Goal: Information Seeking & Learning: Learn about a topic

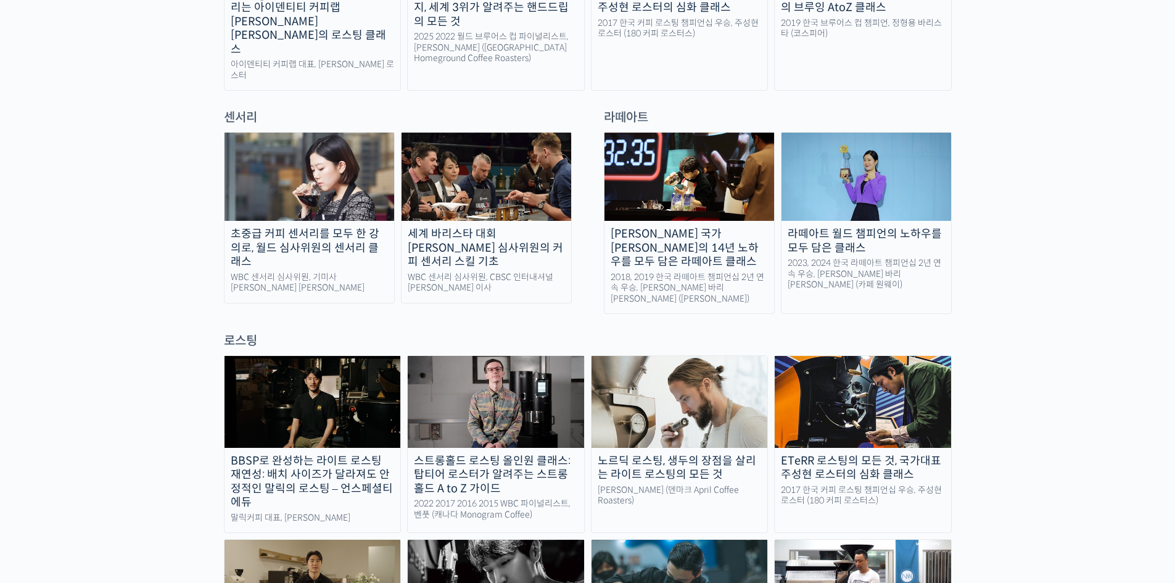
scroll to position [822, 0]
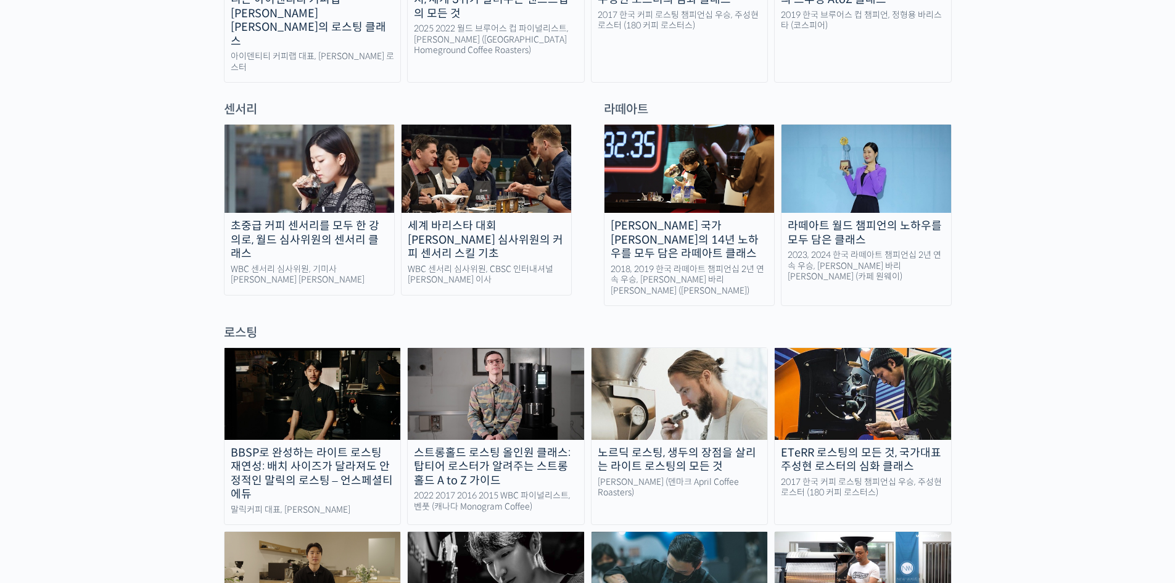
click at [523, 130] on img at bounding box center [486, 169] width 170 height 88
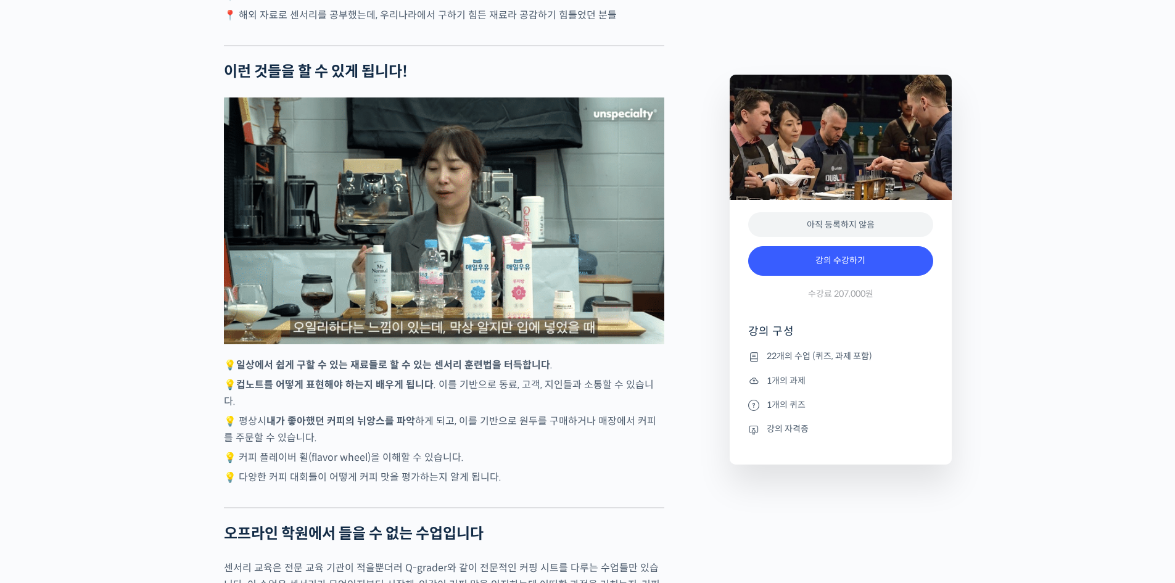
scroll to position [2960, 0]
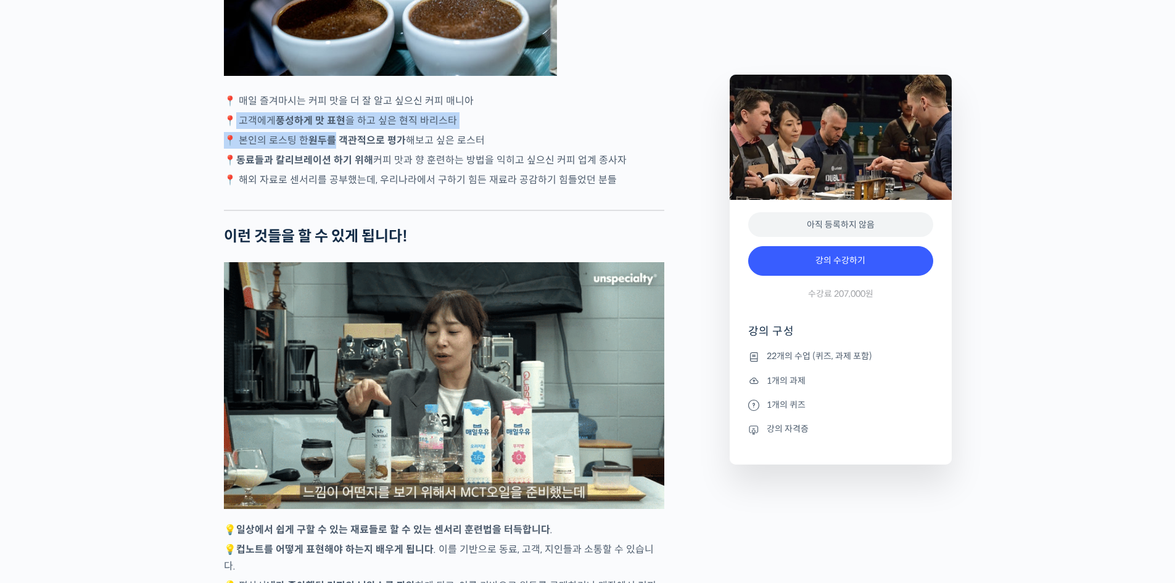
drag, startPoint x: 236, startPoint y: 145, endPoint x: 464, endPoint y: 173, distance: 229.9
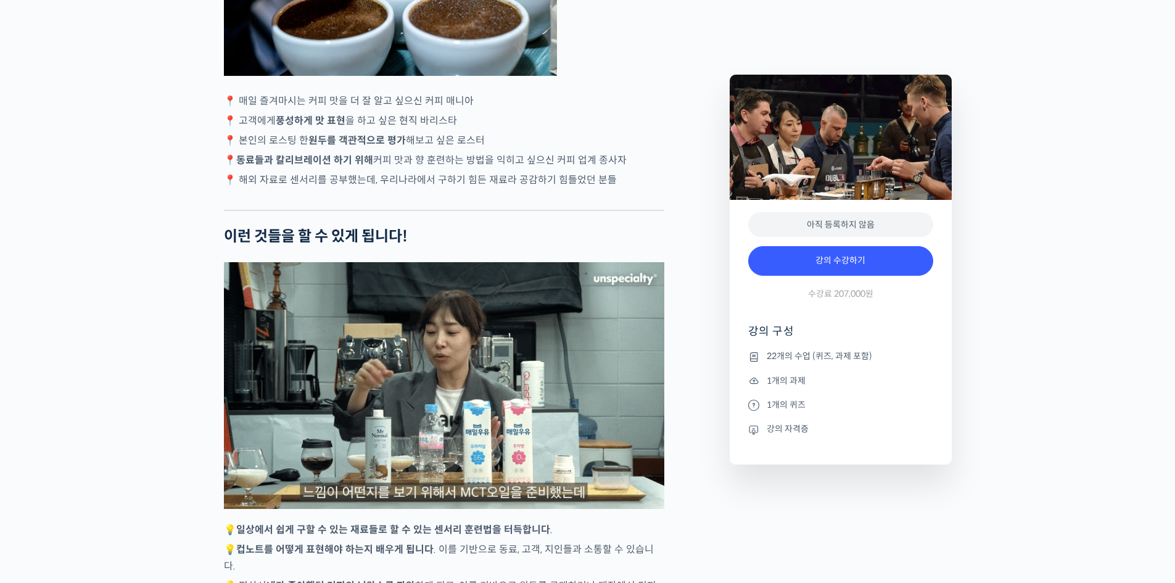
click at [646, 168] on p "📍 동료들과 칼리브레이션 하기 위해 커피 맛과 향 훈련하는 방법을 익히고 싶으신 커피 업계 종사자" at bounding box center [444, 160] width 440 height 17
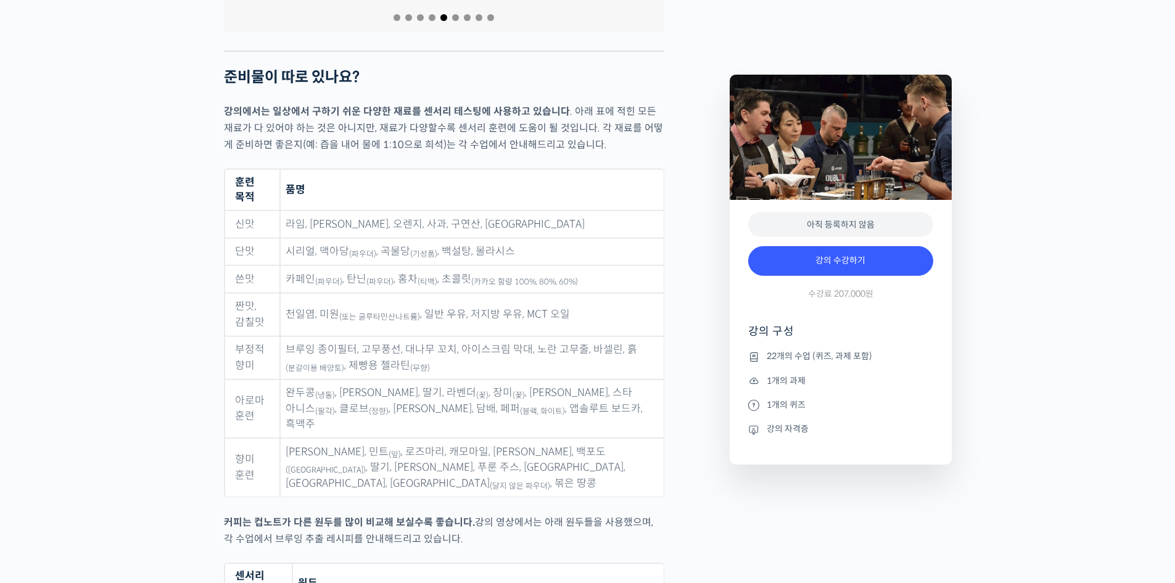
scroll to position [5509, 0]
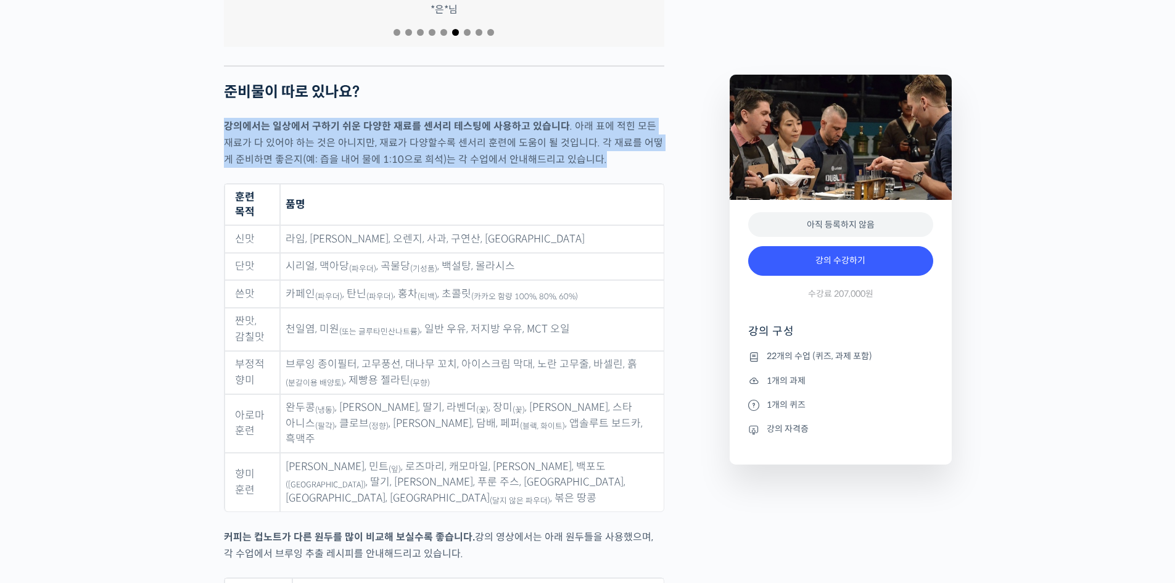
drag, startPoint x: 223, startPoint y: 107, endPoint x: 641, endPoint y: 141, distance: 419.5
click at [641, 141] on p "강의에서는 일상에서 구하기 쉬운 다양한 재료를 센서리 테스팅에 사용하고 있습니다 . 아래 표에 적힌 모든 재료가 다 있어야 하는 것은 아니지만…" at bounding box center [444, 143] width 440 height 50
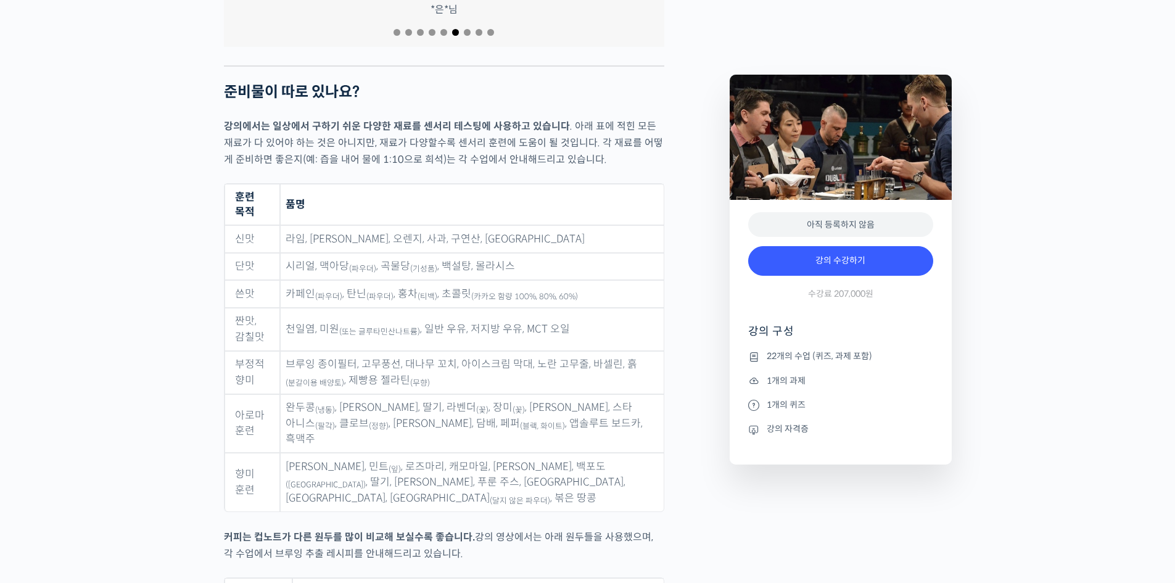
scroll to position [5674, 0]
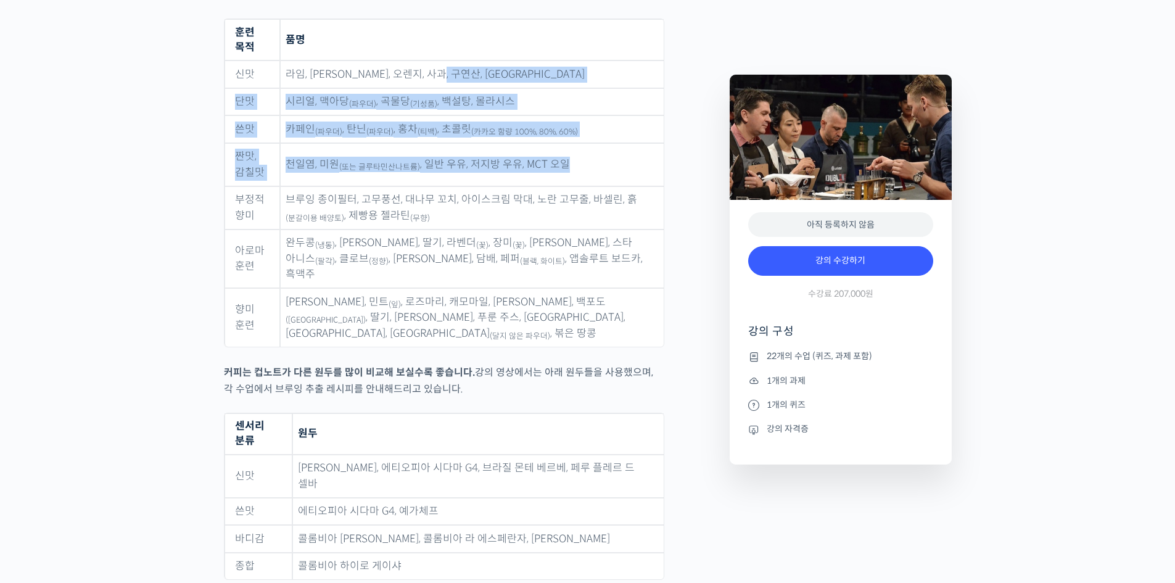
drag, startPoint x: 597, startPoint y: 83, endPoint x: 610, endPoint y: 133, distance: 51.6
click at [610, 133] on tbody "신맛 라임, 레몬, 오렌지, 사과, 구연산, 아세트산 단맛 시리얼, 맥아당 (파우더) , 곡물당 (기성품) , 백설탕, 몰라시스 쓴맛 카페인 …" at bounding box center [443, 203] width 439 height 286
click at [610, 143] on td "천일염, 미원 (또는 글루타민산나트륨) , 일반 우유, 저지방 우유, MCT 오일" at bounding box center [472, 164] width 384 height 43
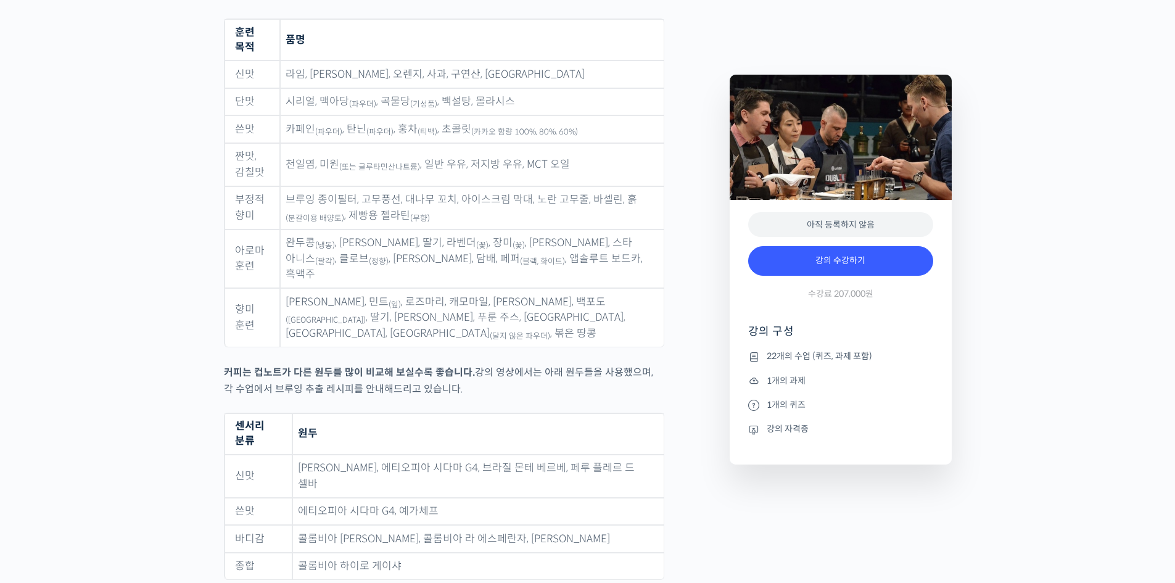
click at [610, 143] on td "천일염, 미원 (또는 글루타민산나트륨) , 일반 우유, 저지방 우유, MCT 오일" at bounding box center [472, 164] width 384 height 43
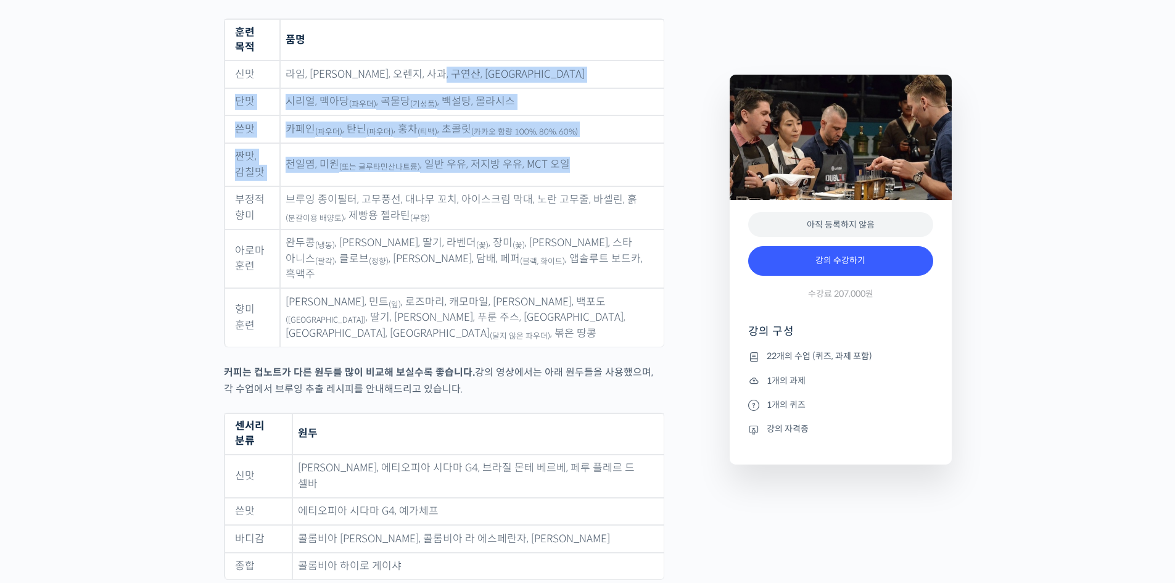
drag, startPoint x: 600, startPoint y: 131, endPoint x: 583, endPoint y: 37, distance: 95.8
click at [583, 60] on tbody "신맛 라임, 레몬, 오렌지, 사과, 구연산, 아세트산 단맛 시리얼, 맥아당 (파우더) , 곡물당 (기성품) , 백설탕, 몰라시스 쓴맛 카페인 …" at bounding box center [443, 203] width 439 height 286
click at [583, 60] on td "라임, 레몬, 오렌지, 사과, 구연산, 아세트산" at bounding box center [472, 74] width 384 height 28
drag, startPoint x: 580, startPoint y: 69, endPoint x: 605, endPoint y: 138, distance: 72.8
click at [605, 138] on tbody "신맛 라임, 레몬, 오렌지, 사과, 구연산, 아세트산 단맛 시리얼, 맥아당 (파우더) , 곡물당 (기성품) , 백설탕, 몰라시스 쓴맛 카페인 …" at bounding box center [443, 203] width 439 height 286
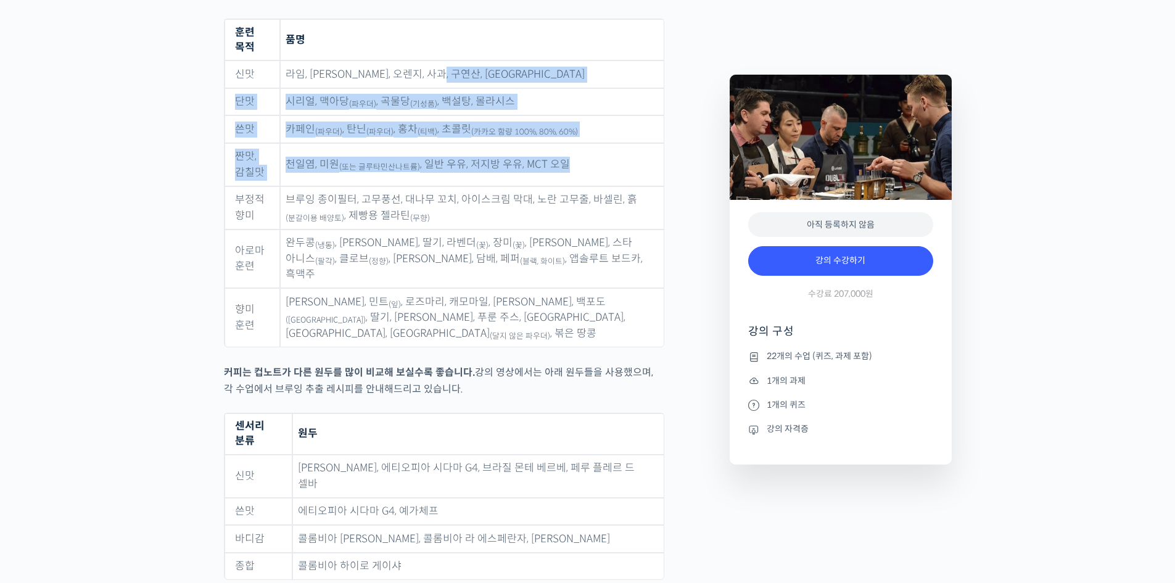
click at [605, 143] on td "천일염, 미원 (또는 글루타민산나트륨) , 일반 우유, 저지방 우유, MCT 오일" at bounding box center [472, 164] width 384 height 43
drag, startPoint x: 589, startPoint y: 136, endPoint x: 572, endPoint y: 47, distance: 90.5
click at [572, 60] on tbody "신맛 라임, 레몬, 오렌지, 사과, 구연산, 아세트산 단맛 시리얼, 맥아당 (파우더) , 곡물당 (기성품) , 백설탕, 몰라시스 쓴맛 카페인 …" at bounding box center [443, 203] width 439 height 286
click at [572, 60] on td "라임, 레몬, 오렌지, 사과, 구연산, 아세트산" at bounding box center [472, 74] width 384 height 28
drag, startPoint x: 574, startPoint y: 54, endPoint x: 600, endPoint y: 146, distance: 96.2
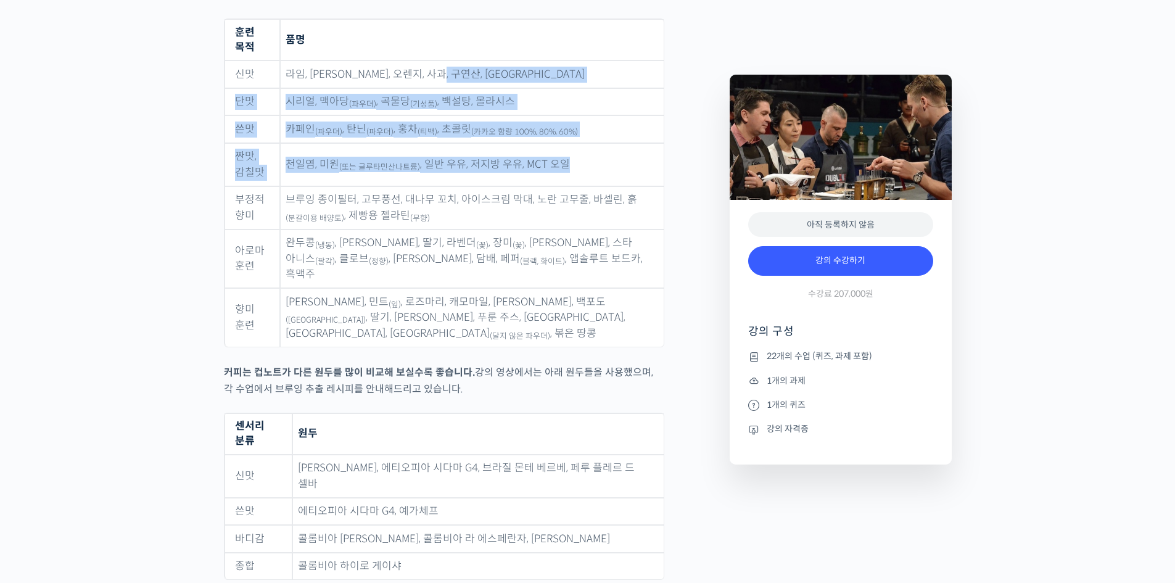
click at [600, 146] on tbody "신맛 라임, 레몬, 오렌지, 사과, 구연산, 아세트산 단맛 시리얼, 맥아당 (파우더) , 곡물당 (기성품) , 백설탕, 몰라시스 쓴맛 카페인 …" at bounding box center [443, 203] width 439 height 286
click at [605, 143] on td "천일염, 미원 (또는 글루타민산나트륨) , 일반 우유, 저지방 우유, MCT 오일" at bounding box center [472, 164] width 384 height 43
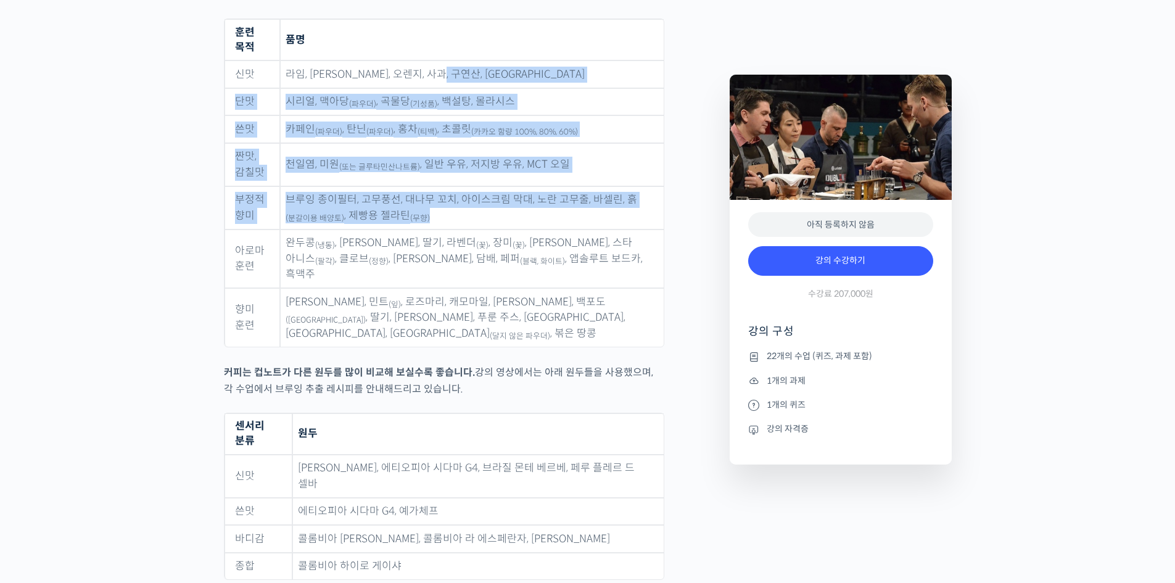
drag, startPoint x: 599, startPoint y: 179, endPoint x: 630, endPoint y: 35, distance: 147.4
click at [630, 60] on tbody "신맛 라임, 레몬, 오렌지, 사과, 구연산, 아세트산 단맛 시리얼, 맥아당 (파우더) , 곡물당 (기성품) , 백설탕, 몰라시스 쓴맛 카페인 …" at bounding box center [443, 203] width 439 height 286
click at [630, 60] on td "라임, 레몬, 오렌지, 사과, 구연산, 아세트산" at bounding box center [472, 74] width 384 height 28
drag, startPoint x: 630, startPoint y: 162, endPoint x: 643, endPoint y: 173, distance: 16.7
click at [643, 173] on tbody "신맛 라임, 레몬, 오렌지, 사과, 구연산, 아세트산 단맛 시리얼, 맥아당 (파우더) , 곡물당 (기성품) , 백설탕, 몰라시스 쓴맛 카페인 …" at bounding box center [443, 203] width 439 height 286
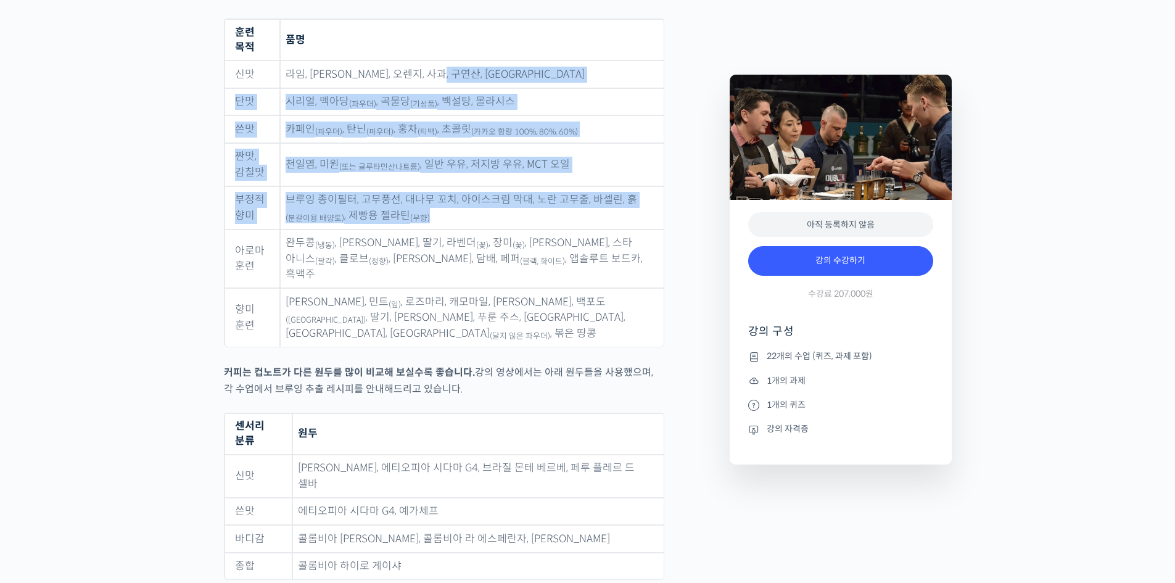
click at [643, 186] on td "브루잉 종이필터, 고무풍선, 대나무 꼬치, 아이스크림 막대, 노란 고무줄, 바셀린, 흙 (분갈이용 배양토) , 제빵용 젤라틴 (무향)" at bounding box center [472, 207] width 384 height 43
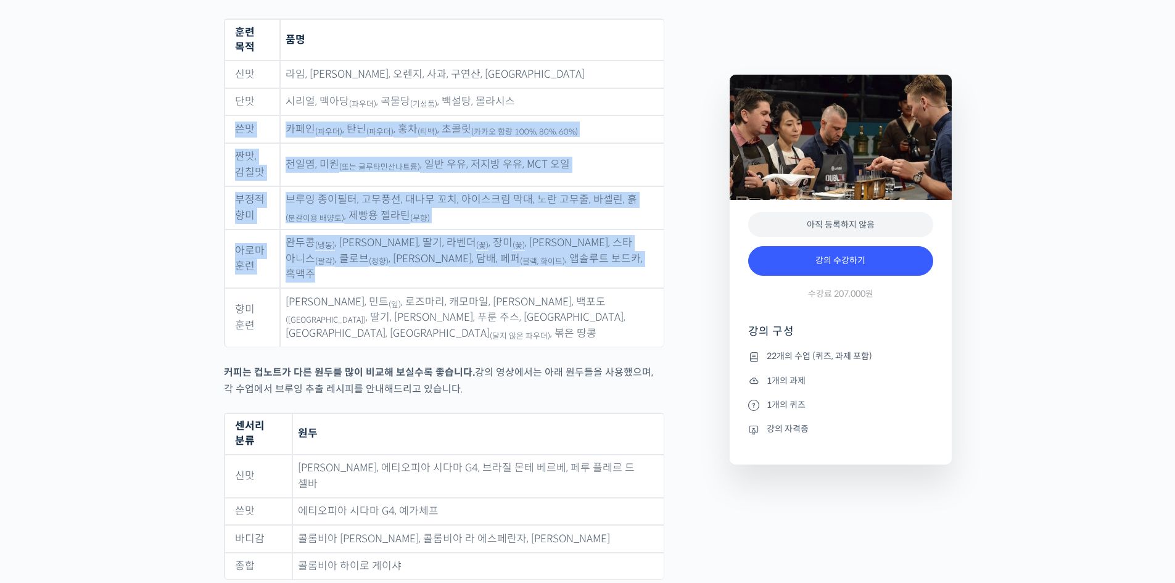
drag, startPoint x: 613, startPoint y: 218, endPoint x: 615, endPoint y: 75, distance: 143.7
click at [615, 75] on tbody "신맛 라임, 레몬, 오렌지, 사과, 구연산, 아세트산 단맛 시리얼, 맥아당 (파우더) , 곡물당 (기성품) , 백설탕, 몰라시스 쓴맛 카페인 …" at bounding box center [443, 203] width 439 height 286
click at [615, 88] on td "시리얼, 맥아당 (파우더) , 곡물당 (기성품) , 백설탕, 몰라시스" at bounding box center [472, 102] width 384 height 28
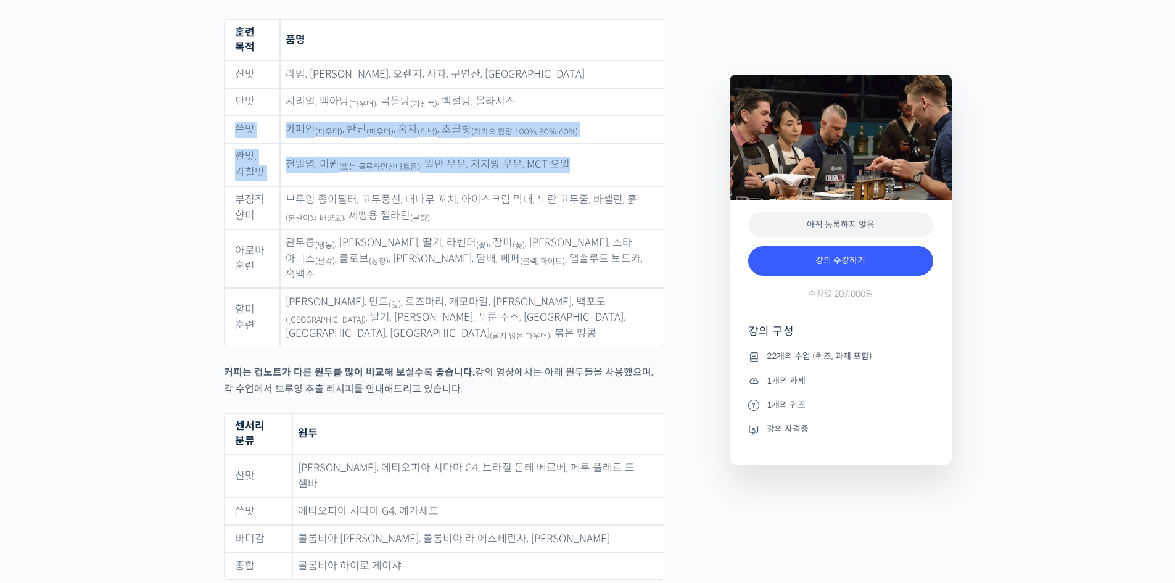
drag, startPoint x: 615, startPoint y: 75, endPoint x: 642, endPoint y: 165, distance: 94.0
click at [628, 138] on tbody "신맛 라임, 레몬, 오렌지, 사과, 구연산, 아세트산 단맛 시리얼, 맥아당 (파우더) , 곡물당 (기성품) , 백설탕, 몰라시스 쓴맛 카페인 …" at bounding box center [443, 203] width 439 height 286
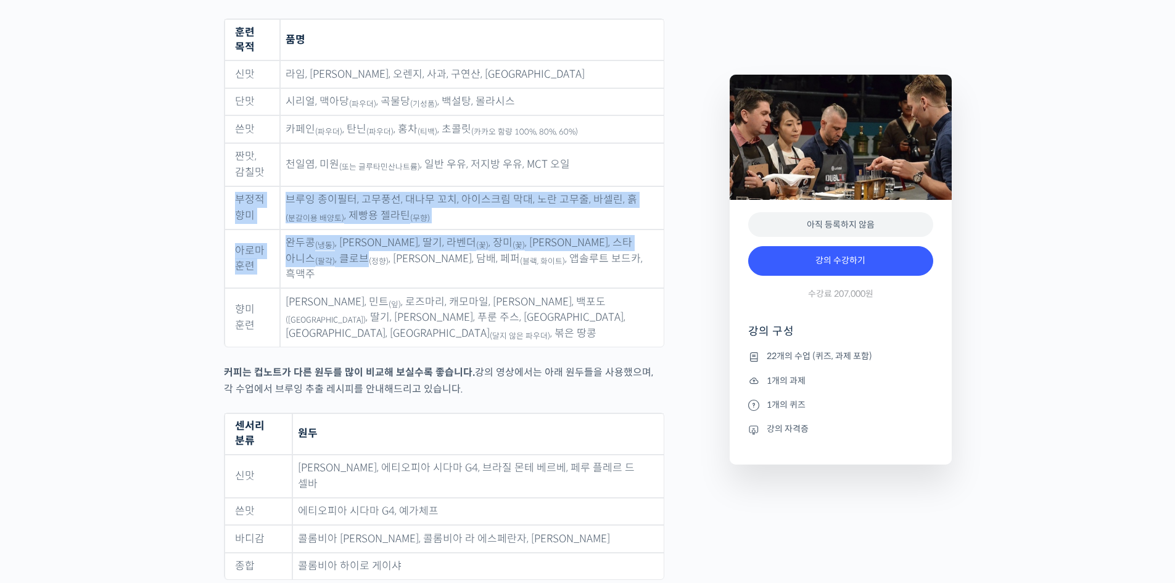
drag, startPoint x: 653, startPoint y: 212, endPoint x: 651, endPoint y: 139, distance: 72.8
click at [651, 139] on tbody "신맛 라임, 레몬, 오렌지, 사과, 구연산, 아세트산 단맛 시리얼, 맥아당 (파우더) , 곡물당 (기성품) , 백설탕, 몰라시스 쓴맛 카페인 …" at bounding box center [443, 203] width 439 height 286
click at [651, 143] on td "천일염, 미원 (또는 글루타민산나트륨) , 일반 우유, 저지방 우유, MCT 오일" at bounding box center [472, 164] width 384 height 43
drag, startPoint x: 644, startPoint y: 144, endPoint x: 648, endPoint y: 220, distance: 76.5
click at [648, 220] on tbody "신맛 라임, 레몬, 오렌지, 사과, 구연산, 아세트산 단맛 시리얼, 맥아당 (파우더) , 곡물당 (기성품) , 백설탕, 몰라시스 쓴맛 카페인 …" at bounding box center [443, 203] width 439 height 286
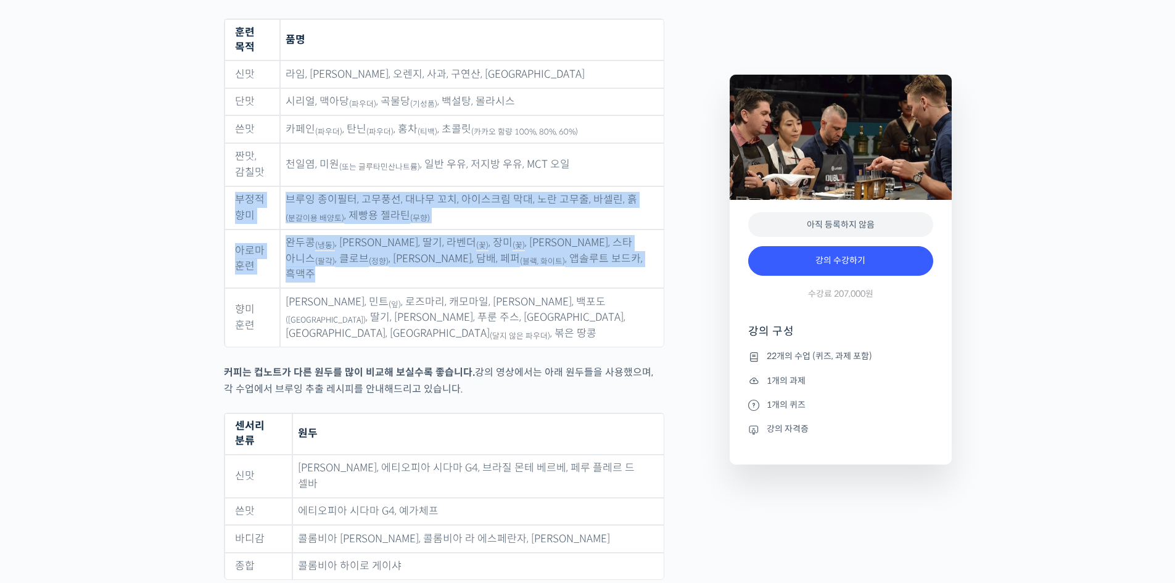
click at [648, 229] on td "완두콩 (냉동) , 파마산 치즈, 딸기, 라벤더 (꽃) , 장미 (꽃) , 바닐라 빈, 스타 아니스 (팔각) , 클로브 (정향) , 시나몬 파…" at bounding box center [472, 258] width 384 height 59
drag, startPoint x: 644, startPoint y: 222, endPoint x: 644, endPoint y: 146, distance: 75.9
click at [644, 146] on tbody "신맛 라임, 레몬, 오렌지, 사과, 구연산, 아세트산 단맛 시리얼, 맥아당 (파우더) , 곡물당 (기성품) , 백설탕, 몰라시스 쓴맛 카페인 …" at bounding box center [443, 203] width 439 height 286
click at [644, 146] on td "천일염, 미원 (또는 글루타민산나트륨) , 일반 우유, 저지방 우유, MCT 오일" at bounding box center [472, 164] width 384 height 43
drag, startPoint x: 657, startPoint y: 206, endPoint x: 656, endPoint y: 220, distance: 14.2
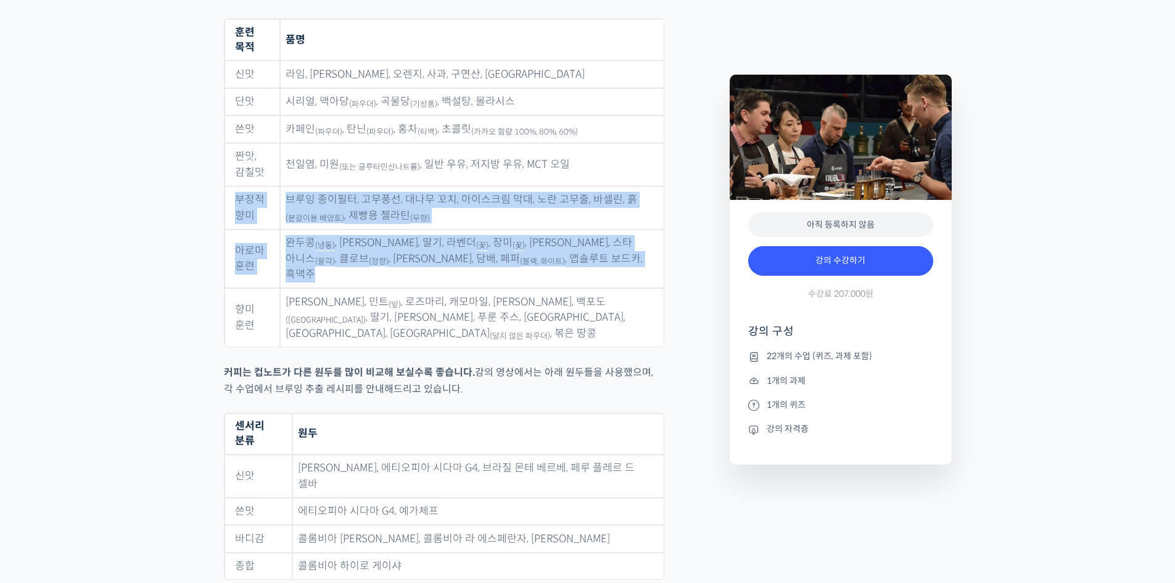
click at [656, 220] on tbody "신맛 라임, 레몬, 오렌지, 사과, 구연산, 아세트산 단맛 시리얼, 맥아당 (파우더) , 곡물당 (기성품) , 백설탕, 몰라시스 쓴맛 카페인 …" at bounding box center [443, 203] width 439 height 286
click at [656, 229] on td "완두콩 (냉동) , 파마산 치즈, 딸기, 라벤더 (꽃) , 장미 (꽃) , 바닐라 빈, 스타 아니스 (팔각) , 클로브 (정향) , 시나몬 파…" at bounding box center [472, 258] width 384 height 59
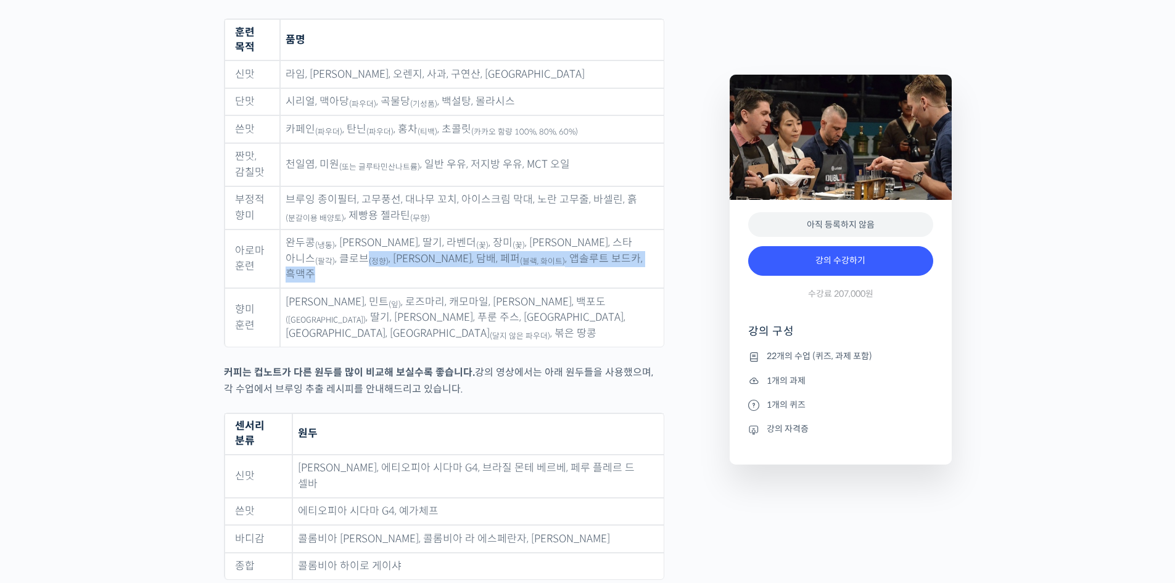
drag, startPoint x: 649, startPoint y: 221, endPoint x: 654, endPoint y: 210, distance: 12.1
click at [654, 229] on td "완두콩 (냉동) , 파마산 치즈, 딸기, 라벤더 (꽃) , 장미 (꽃) , 바닐라 빈, 스타 아니스 (팔각) , 클로브 (정향) , 시나몬 파…" at bounding box center [472, 258] width 384 height 59
click at [657, 229] on td "완두콩 (냉동) , 파마산 치즈, 딸기, 라벤더 (꽃) , 장미 (꽃) , 바닐라 빈, 스타 아니스 (팔각) , 클로브 (정향) , 시나몬 파…" at bounding box center [472, 258] width 384 height 59
drag, startPoint x: 657, startPoint y: 204, endPoint x: 614, endPoint y: 202, distance: 43.2
click at [624, 229] on td "완두콩 (냉동) , 파마산 치즈, 딸기, 라벤더 (꽃) , 장미 (꽃) , 바닐라 빈, 스타 아니스 (팔각) , 클로브 (정향) , 시나몬 파…" at bounding box center [472, 258] width 384 height 59
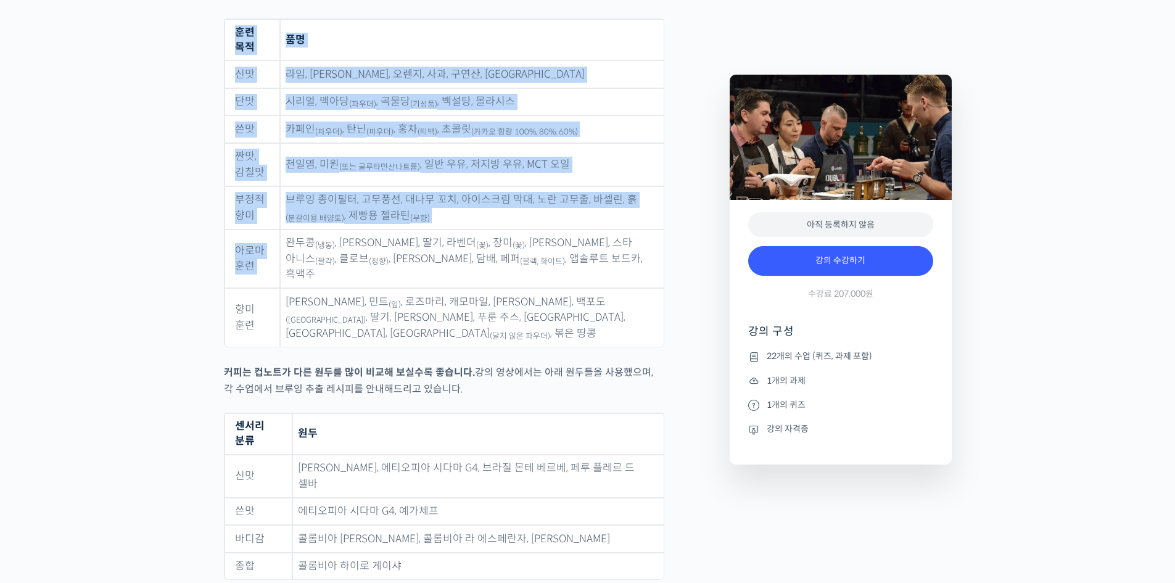
drag, startPoint x: 432, startPoint y: 213, endPoint x: 686, endPoint y: 216, distance: 254.7
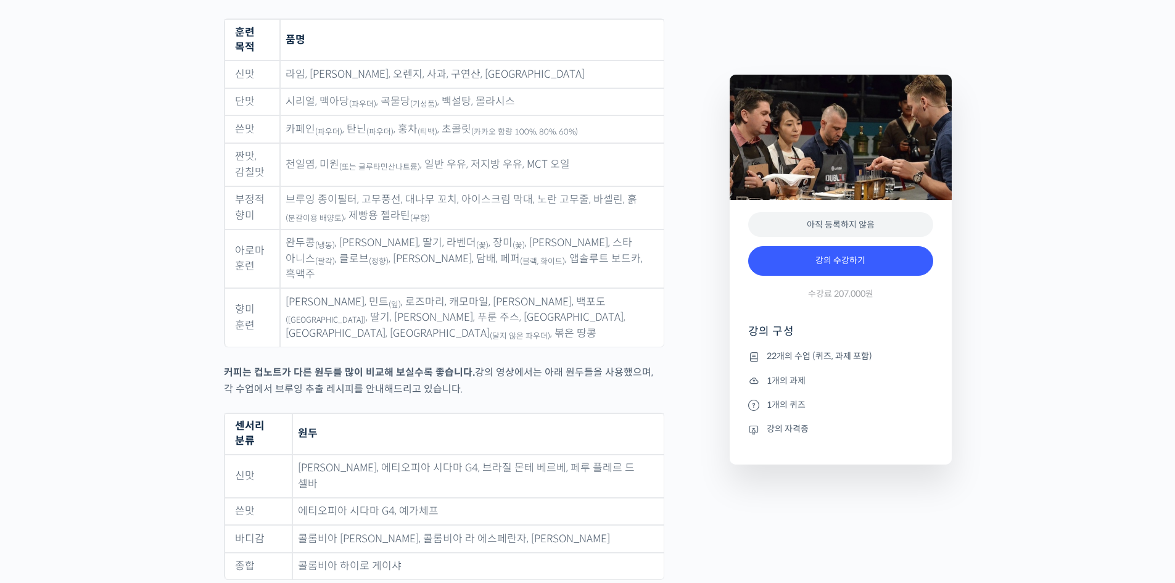
click at [612, 188] on td "브루잉 종이필터, 고무풍선, 대나무 꼬치, 아이스크림 막대, 노란 고무줄, 바셀린, 흙 (분갈이용 배양토) , 제빵용 젤라틴 (무향)" at bounding box center [472, 207] width 384 height 43
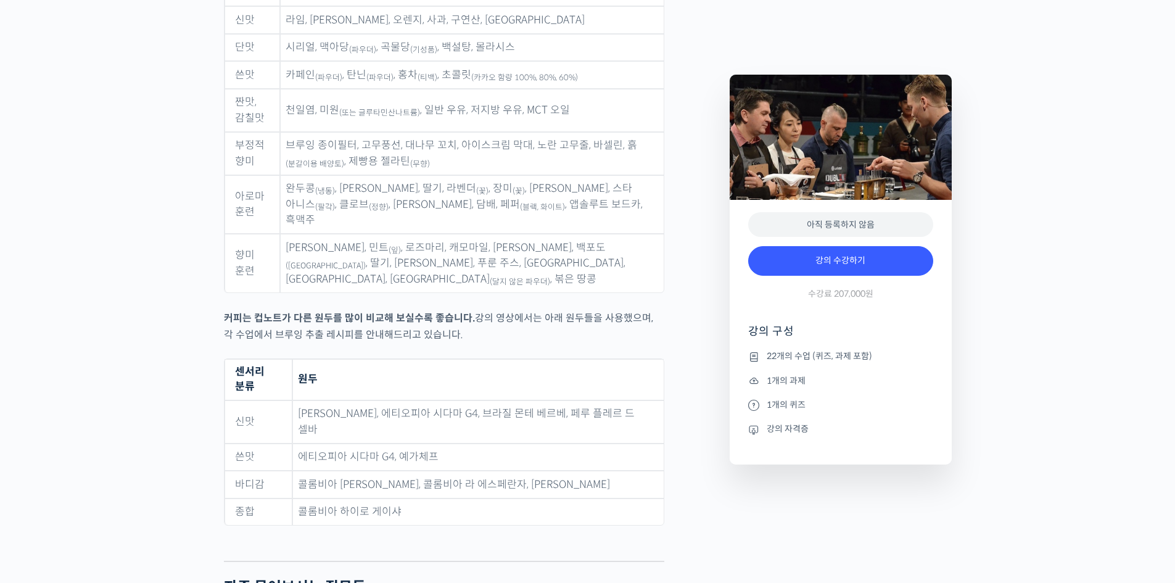
scroll to position [5920, 0]
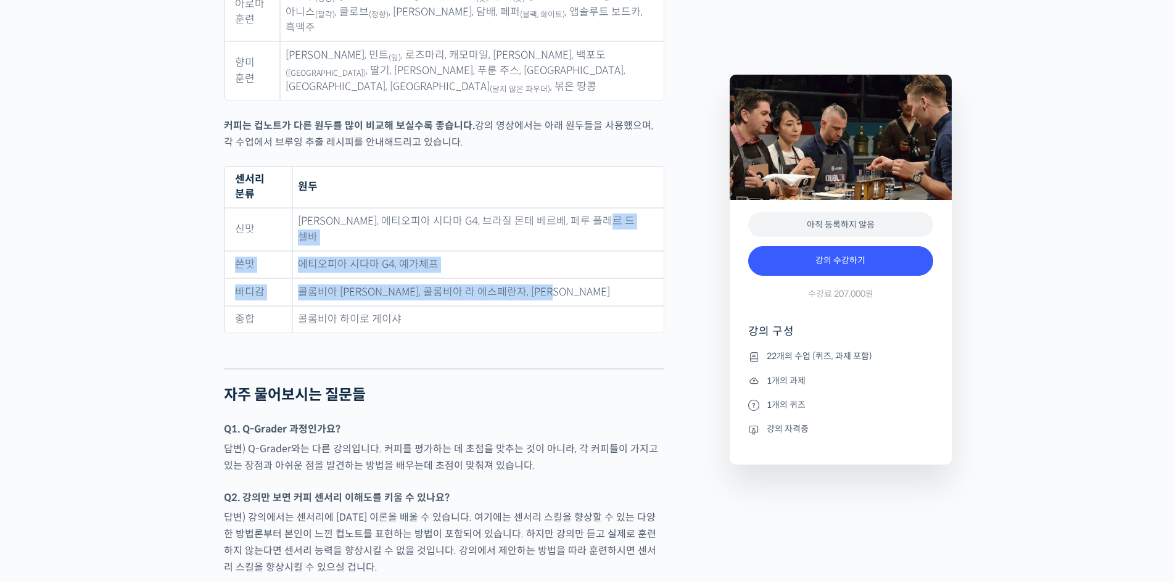
click at [627, 221] on tbody "신맛 코스타리카 리초 게이샤, 에티오피아 시다마 G4, 브라질 몬테 베르베, 페루 플레르 드 셀바 쓴맛 에티오피아 시다마 G4, 예가체프 바디…" at bounding box center [443, 270] width 439 height 125
click at [627, 278] on td "콜롬비아 엘 보스케, 콜롬비아 라 에스페란자, 코스타리카 리초 게이샤" at bounding box center [477, 292] width 371 height 28
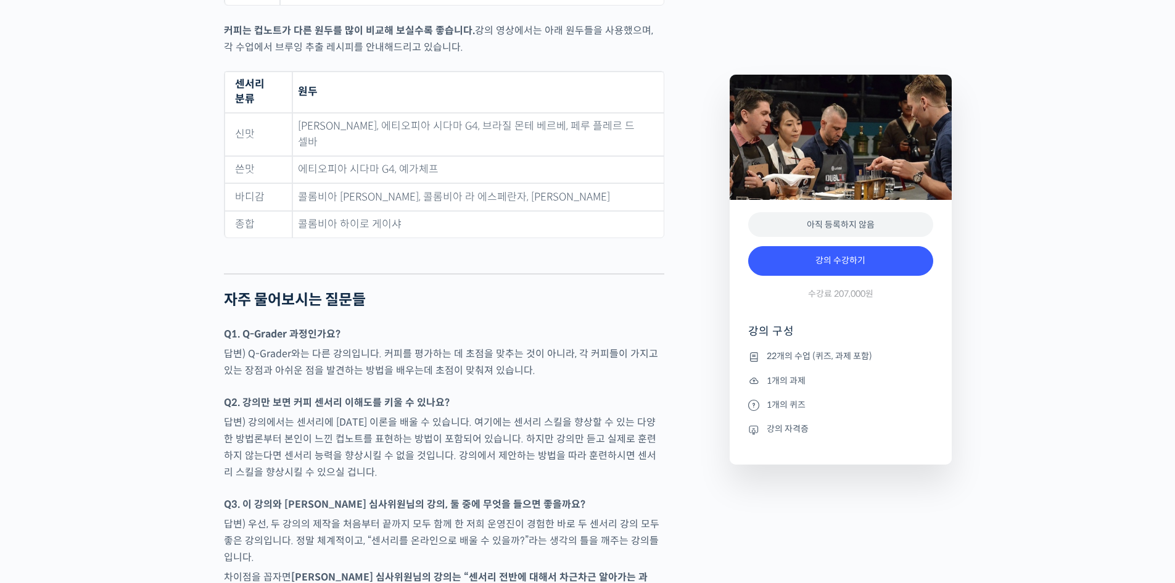
scroll to position [6249, 0]
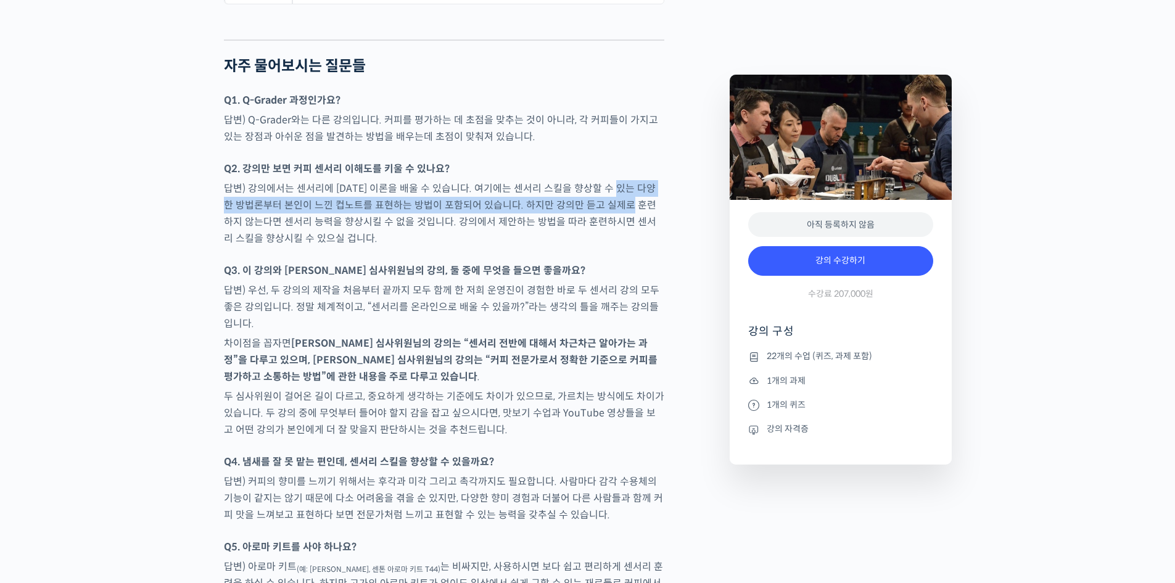
drag, startPoint x: 629, startPoint y: 141, endPoint x: 632, endPoint y: 179, distance: 39.0
click at [631, 180] on p "답변) 강의에서는 센서리에 대한 이론을 배울 수 있습니다. 여기에는 센서리 스킬을 향상할 수 있는 다양한 방법론부터 본인이 느낀 컵노트를 표현…" at bounding box center [444, 213] width 440 height 67
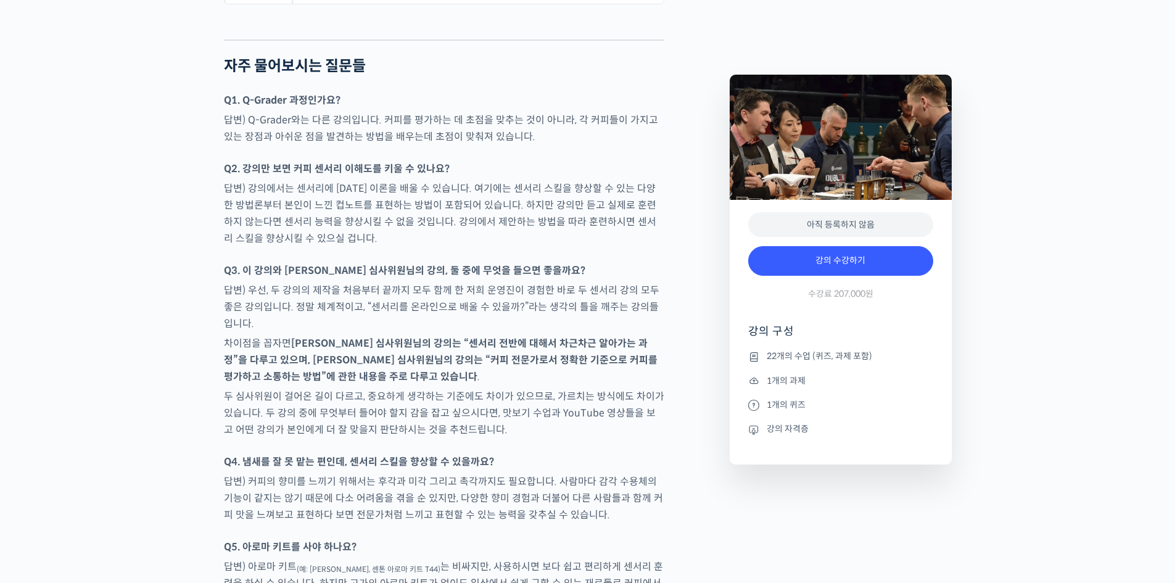
click at [632, 250] on div at bounding box center [444, 256] width 440 height 12
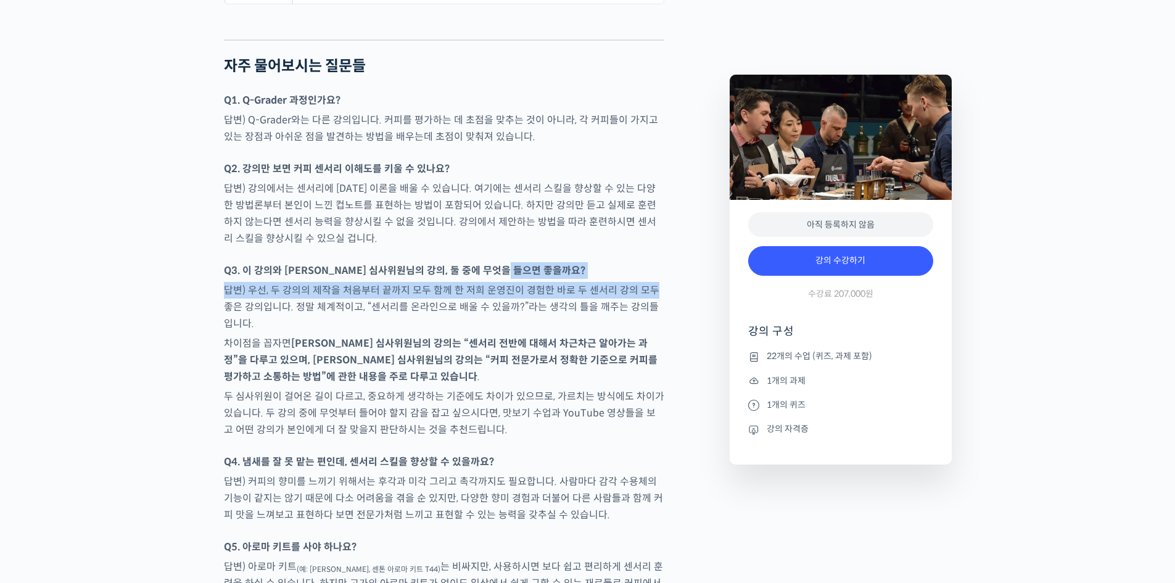
drag, startPoint x: 646, startPoint y: 226, endPoint x: 663, endPoint y: 265, distance: 42.5
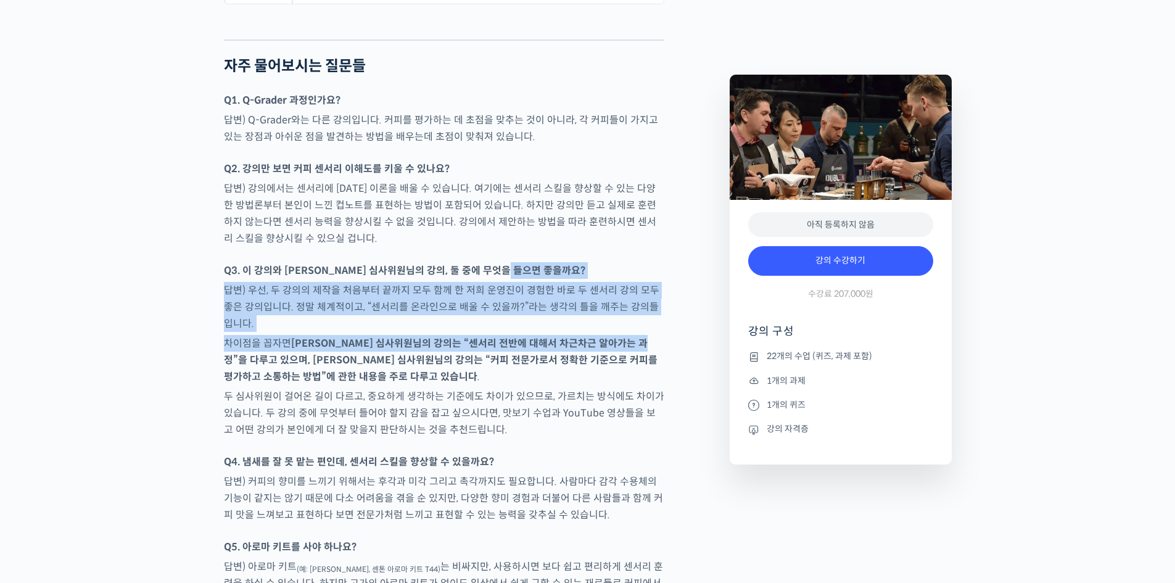
click at [606, 335] on p "차이점을 꼽자면 윤선희 심사위원님의 강의는 “센서리 전반에 대해서 차근차근 알아가는 과정”을 다루고 있으며, 송인영 심사위원님의 강의는 “커피…" at bounding box center [444, 360] width 440 height 50
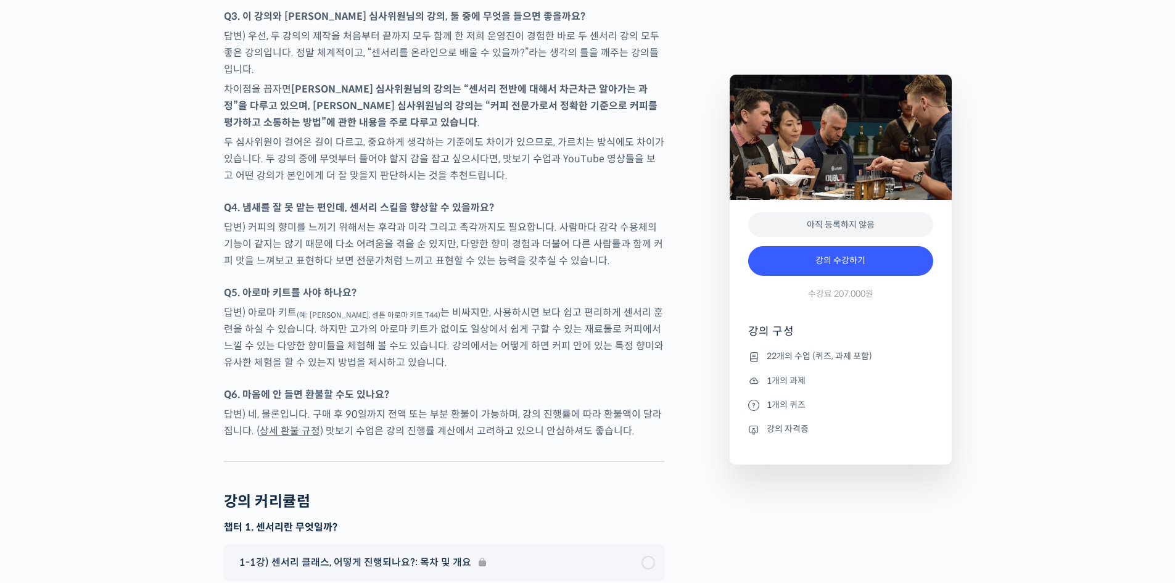
scroll to position [6579, 0]
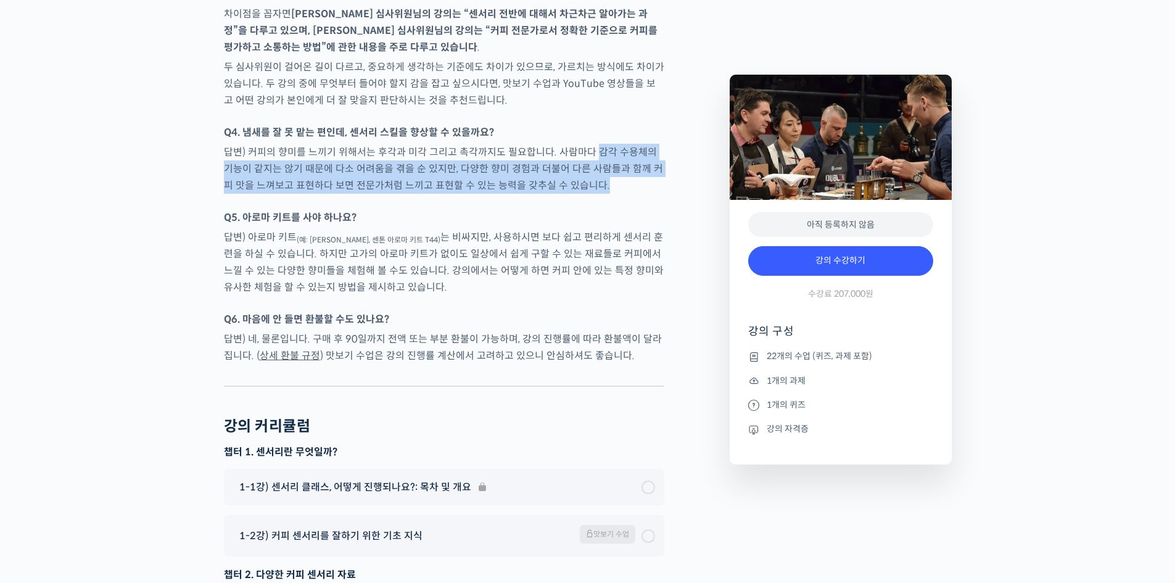
drag, startPoint x: 596, startPoint y: 76, endPoint x: 623, endPoint y: 125, distance: 56.3
drag, startPoint x: 614, startPoint y: 125, endPoint x: 603, endPoint y: 62, distance: 63.9
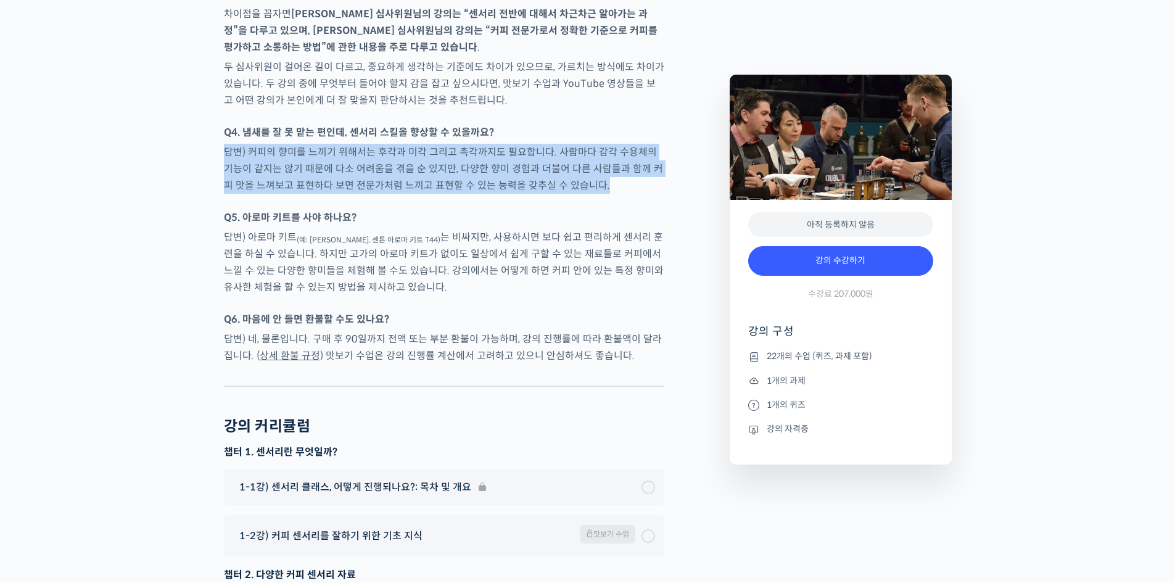
click at [602, 112] on div at bounding box center [444, 118] width 440 height 12
click at [623, 197] on div at bounding box center [444, 203] width 440 height 12
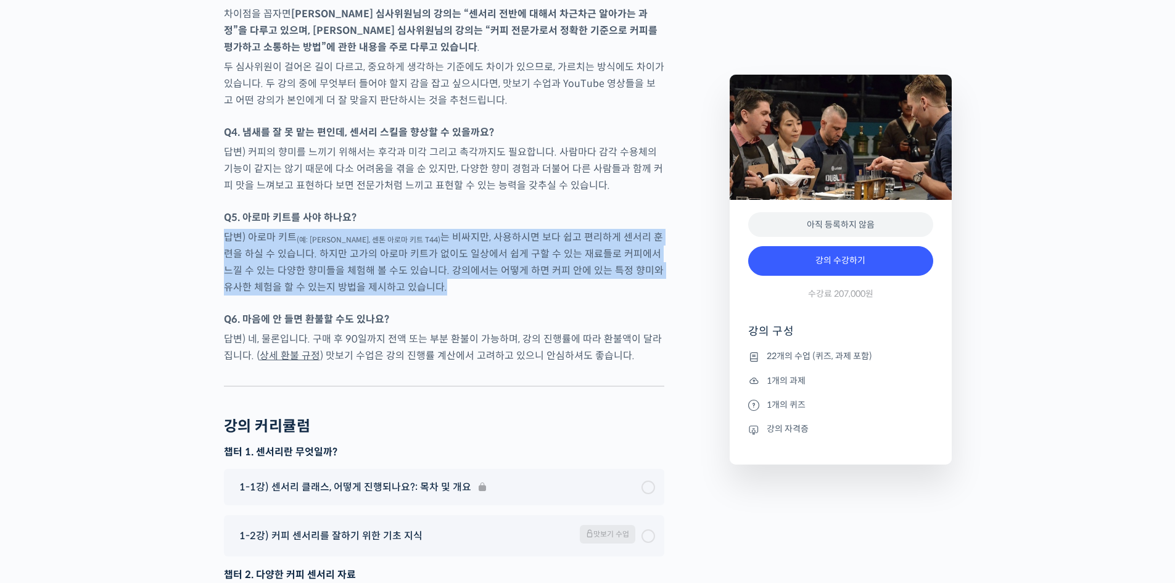
drag, startPoint x: 650, startPoint y: 152, endPoint x: 626, endPoint y: 240, distance: 91.4
click at [626, 298] on div at bounding box center [444, 304] width 440 height 12
drag, startPoint x: 632, startPoint y: 223, endPoint x: 636, endPoint y: 142, distance: 81.5
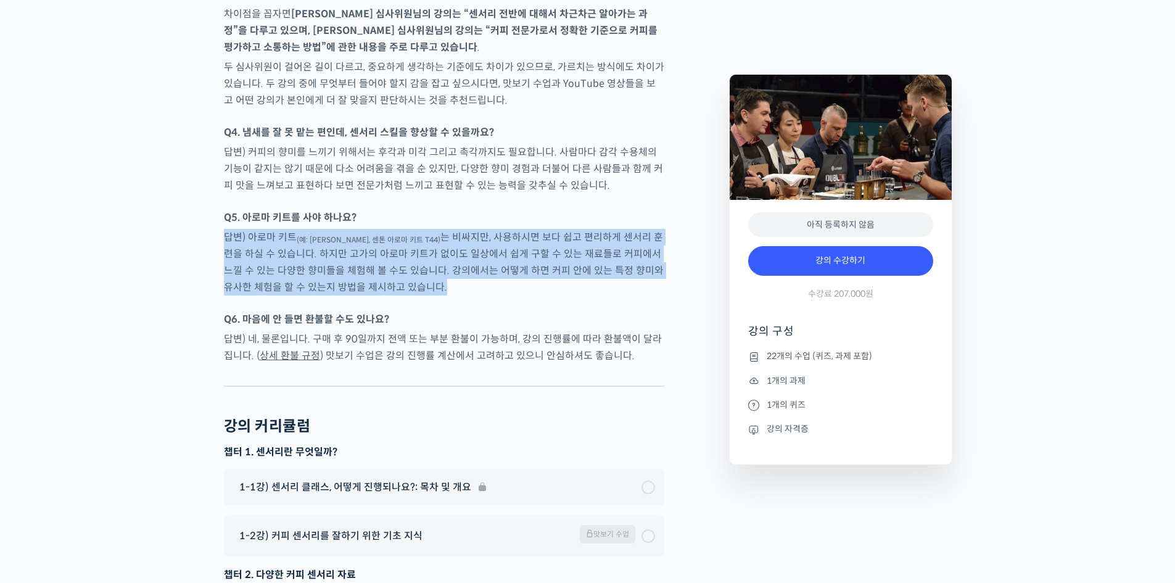
click at [564, 229] on p "답변) 아로마 키트 (예: 르네 뒤 카페, 센톤 아로마 키트 T44) 는 비싸지만, 사용하시면 보다 쉽고 편리하게 센서리 훈련을 하실 수 있습…" at bounding box center [444, 262] width 440 height 67
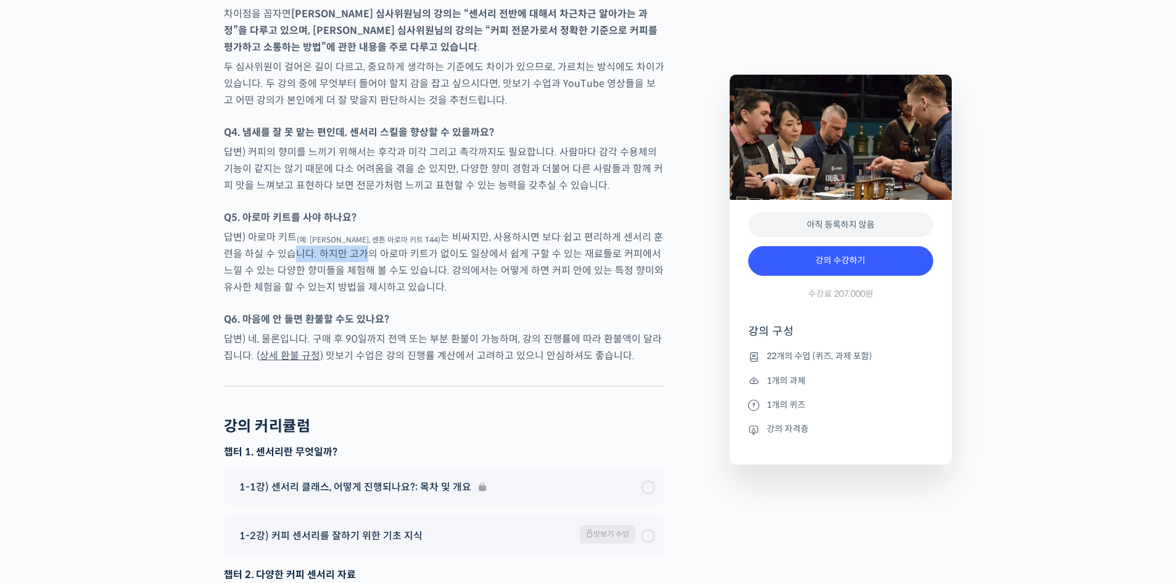
drag, startPoint x: 267, startPoint y: 186, endPoint x: 595, endPoint y: 186, distance: 328.1
click at [386, 229] on p "답변) 아로마 키트 (예: 르네 뒤 카페, 센톤 아로마 키트 T44) 는 비싸지만, 사용하시면 보다 쉽고 편리하게 센서리 훈련을 하실 수 있습…" at bounding box center [444, 262] width 440 height 67
click at [658, 229] on p "답변) 아로마 키트 (예: 르네 뒤 카페, 센톤 아로마 키트 T44) 는 비싸지만, 사용하시면 보다 쉽고 편리하게 센서리 훈련을 하실 수 있습…" at bounding box center [444, 262] width 440 height 67
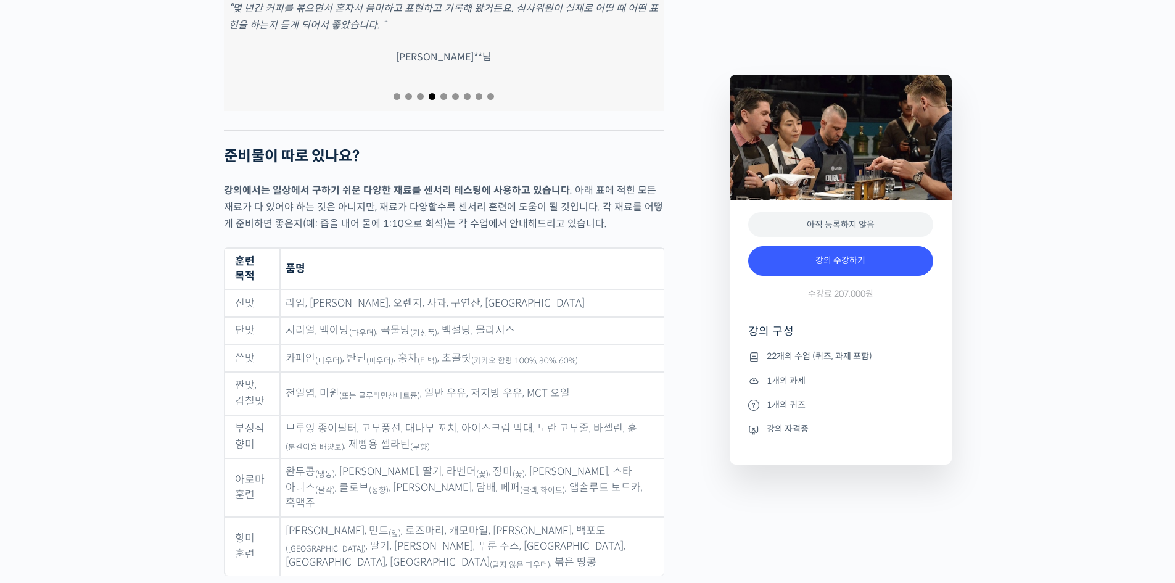
scroll to position [5592, 0]
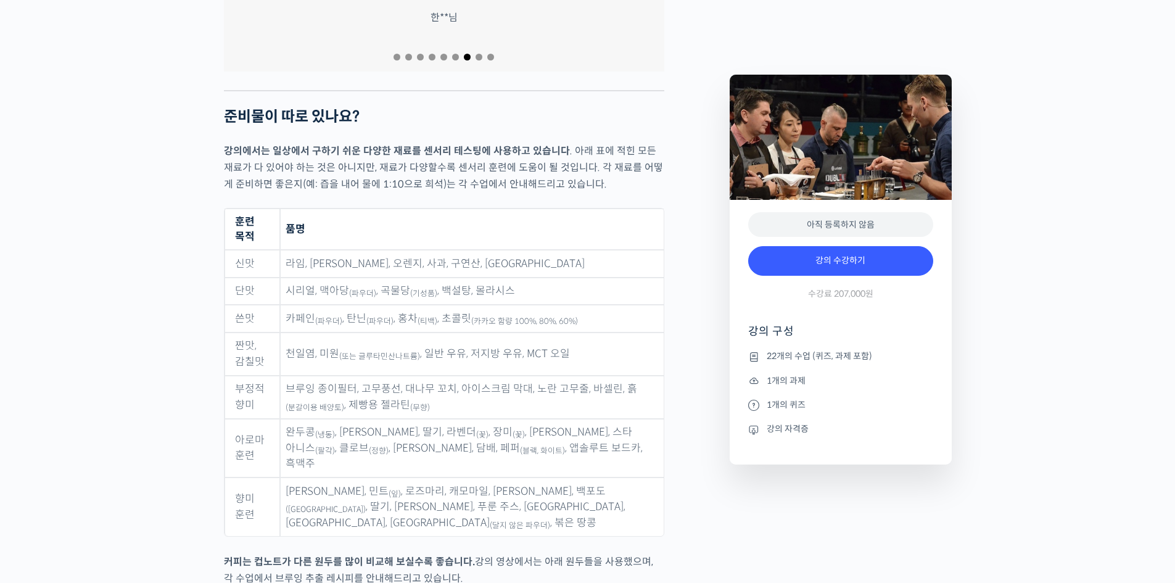
scroll to position [5509, 0]
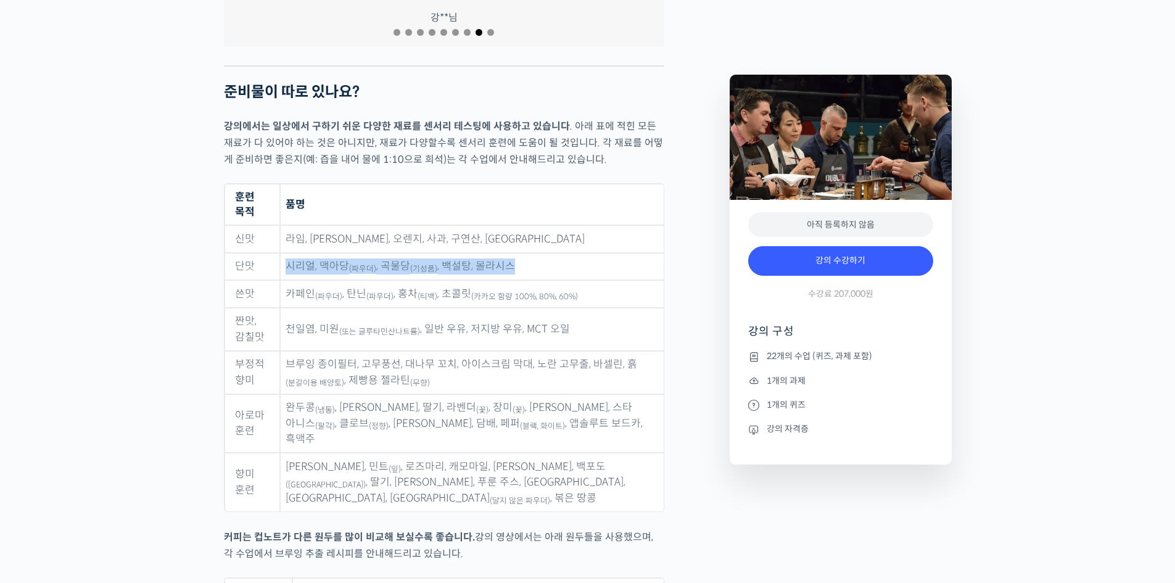
drag, startPoint x: 514, startPoint y: 223, endPoint x: 286, endPoint y: 224, distance: 228.2
click at [286, 253] on td "시리얼, 맥아당 (파우더) , 곡물당 (기성품) , 백설탕, 몰라시스" at bounding box center [472, 267] width 384 height 28
drag, startPoint x: 292, startPoint y: 224, endPoint x: 554, endPoint y: 224, distance: 262.1
click at [554, 253] on td "시리얼, 맥아당 (파우더) , 곡물당 (기성품) , 백설탕, 몰라시스" at bounding box center [472, 267] width 384 height 28
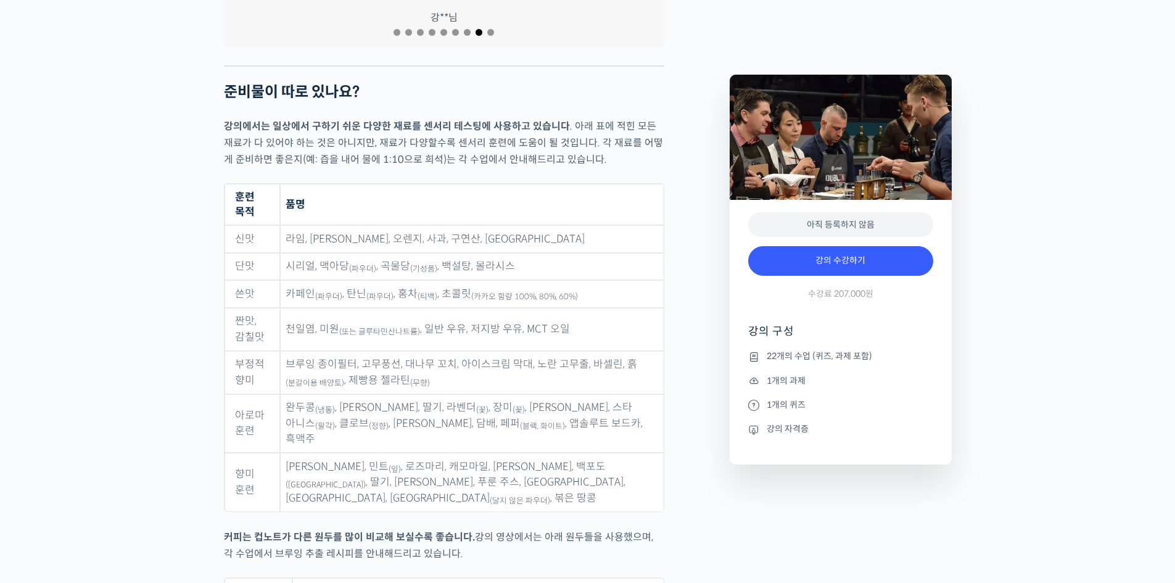
click at [512, 308] on td "천일염, 미원 (또는 글루타민산나트륨) , 일반 우유, 저지방 우유, MCT 오일" at bounding box center [472, 329] width 384 height 43
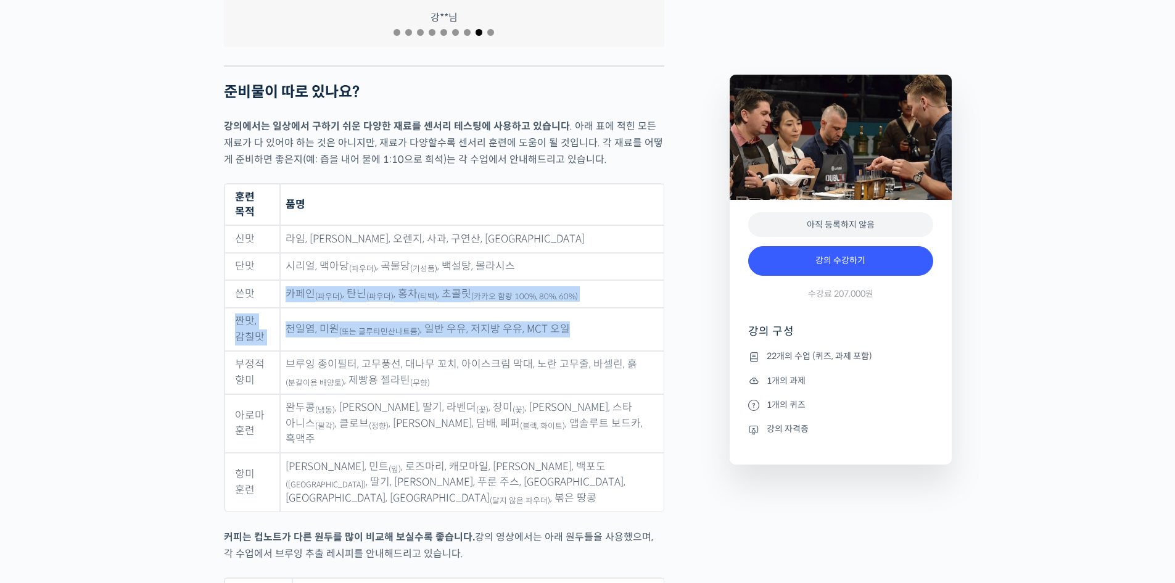
drag, startPoint x: 287, startPoint y: 252, endPoint x: 578, endPoint y: 281, distance: 292.5
click at [578, 281] on tbody "신맛 라임, 레몬, 오렌지, 사과, 구연산, 아세트산 단맛 시리얼, 맥아당 (파우더) , 곡물당 (기성품) , 백설탕, 몰라시스 쓴맛 카페인 …" at bounding box center [443, 368] width 439 height 286
click at [575, 308] on td "천일염, 미원 (또는 글루타민산나트륨) , 일반 우유, 저지방 우유, MCT 오일" at bounding box center [472, 329] width 384 height 43
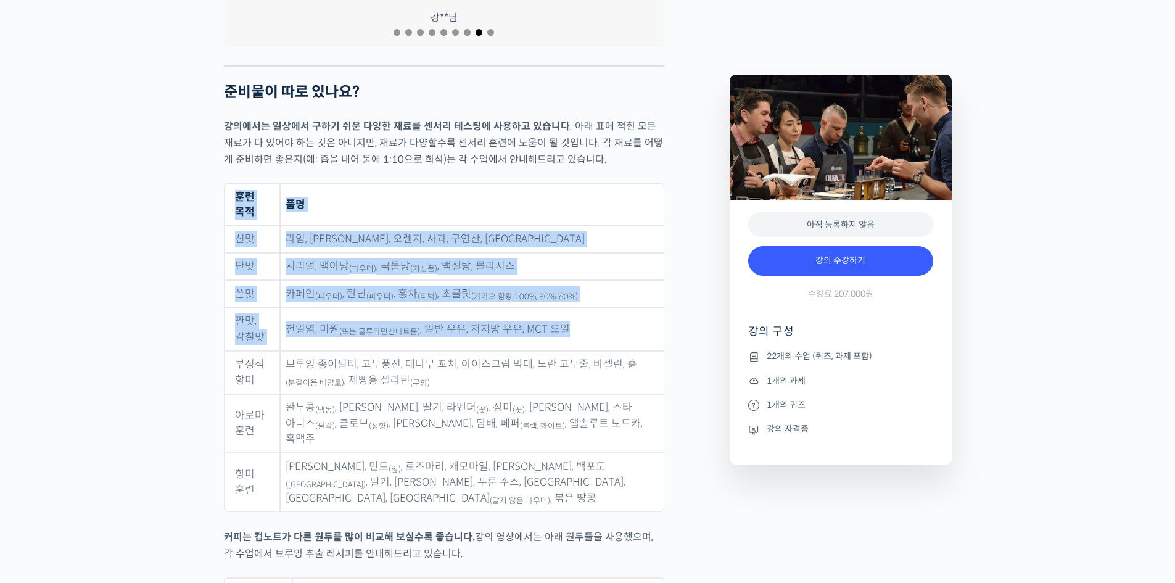
drag, startPoint x: 575, startPoint y: 289, endPoint x: 189, endPoint y: 212, distance: 393.8
click at [510, 225] on td "라임, 레몬, 오렌지, 사과, 구연산, 아세트산" at bounding box center [472, 239] width 384 height 28
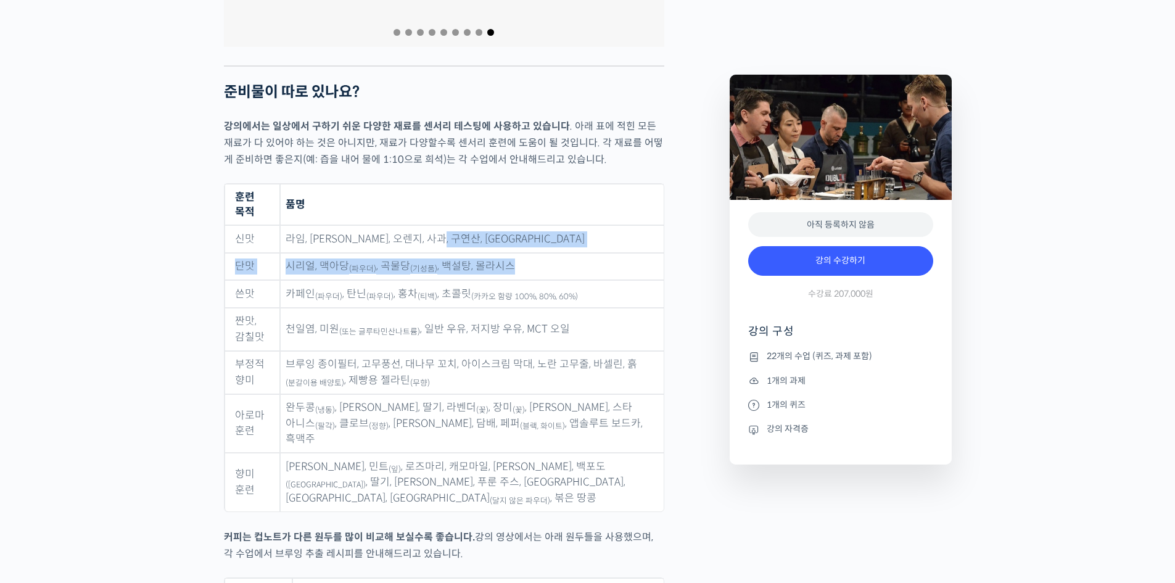
drag, startPoint x: 561, startPoint y: 213, endPoint x: 619, endPoint y: 269, distance: 80.7
click at [610, 260] on tbody "신맛 라임, 레몬, 오렌지, 사과, 구연산, 아세트산 단맛 시리얼, 맥아당 (파우더) , 곡물당 (기성품) , 백설탕, 몰라시스 쓴맛 카페인 …" at bounding box center [443, 368] width 439 height 286
click at [622, 308] on td "천일염, 미원 (또는 글루타민산나트륨) , 일반 우유, 저지방 우유, MCT 오일" at bounding box center [472, 329] width 384 height 43
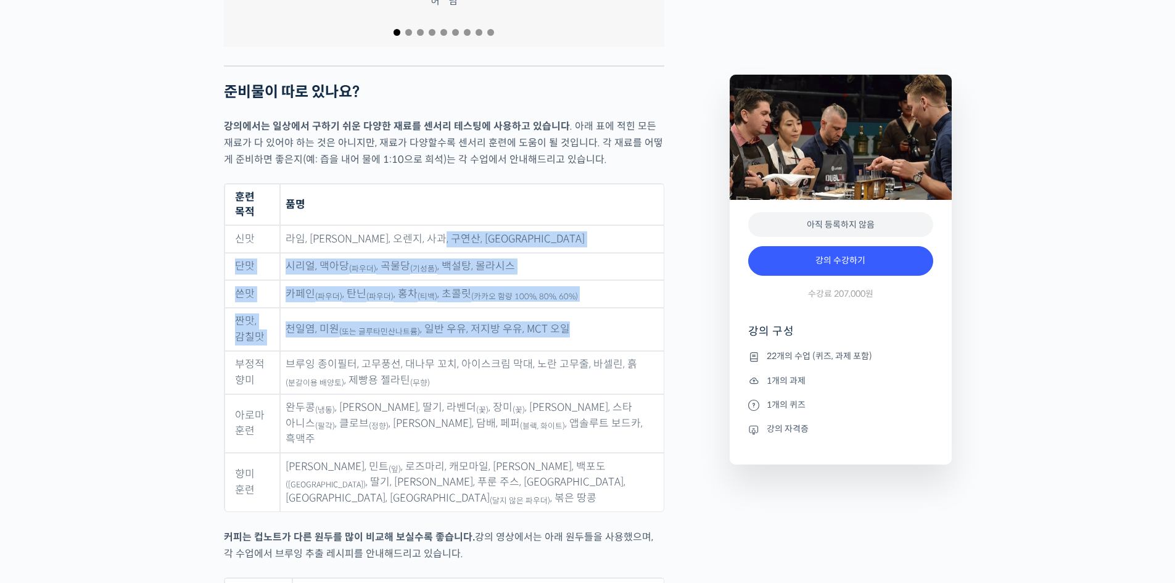
drag, startPoint x: 595, startPoint y: 294, endPoint x: 623, endPoint y: 192, distance: 105.6
click at [623, 225] on tbody "신맛 라임, 레몬, 오렌지, 사과, 구연산, 아세트산 단맛 시리얼, 맥아당 (파우더) , 곡물당 (기성품) , 백설탕, 몰라시스 쓴맛 카페인 …" at bounding box center [443, 368] width 439 height 286
click at [623, 225] on td "라임, 레몬, 오렌지, 사과, 구연산, 아세트산" at bounding box center [472, 239] width 384 height 28
drag, startPoint x: 613, startPoint y: 197, endPoint x: 613, endPoint y: 302, distance: 104.8
click at [613, 302] on tbody "신맛 라임, 레몬, 오렌지, 사과, 구연산, 아세트산 단맛 시리얼, 맥아당 (파우더) , 곡물당 (기성품) , 백설탕, 몰라시스 쓴맛 카페인 …" at bounding box center [443, 368] width 439 height 286
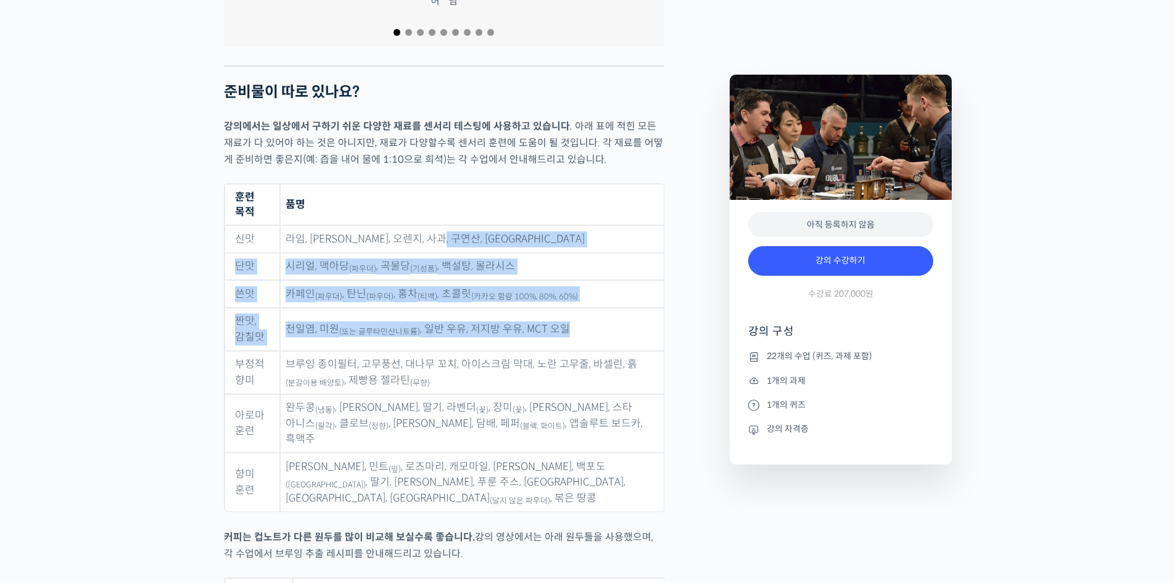
click at [613, 308] on td "천일염, 미원 (또는 글루타민산나트륨) , 일반 우유, 저지방 우유, MCT 오일" at bounding box center [472, 329] width 384 height 43
drag, startPoint x: 609, startPoint y: 289, endPoint x: 618, endPoint y: 196, distance: 92.9
click at [618, 225] on tbody "신맛 라임, 레몬, 오렌지, 사과, 구연산, 아세트산 단맛 시리얼, 맥아당 (파우더) , 곡물당 (기성품) , 백설탕, 몰라시스 쓴맛 카페인 …" at bounding box center [443, 368] width 439 height 286
click at [618, 225] on td "라임, 레몬, 오렌지, 사과, 구연산, 아세트산" at bounding box center [472, 239] width 384 height 28
drag, startPoint x: 611, startPoint y: 214, endPoint x: 605, endPoint y: 289, distance: 74.8
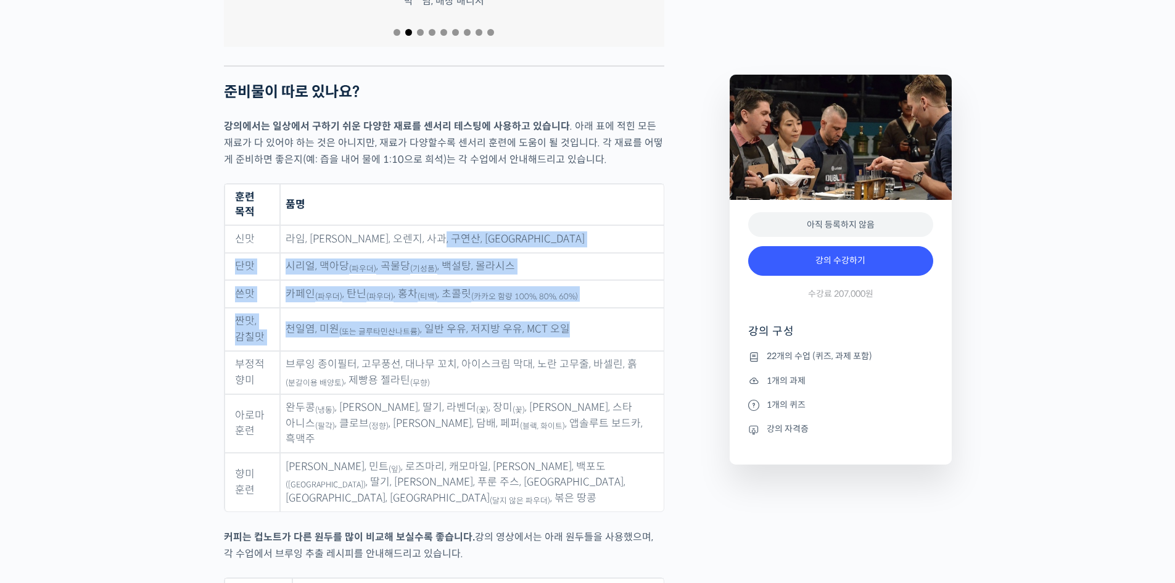
click at [605, 289] on tbody "신맛 라임, 레몬, 오렌지, 사과, 구연산, 아세트산 단맛 시리얼, 맥아당 (파우더) , 곡물당 (기성품) , 백설탕, 몰라시스 쓴맛 카페인 …" at bounding box center [443, 368] width 439 height 286
click at [605, 308] on td "천일염, 미원 (또는 글루타민산나트륨) , 일반 우유, 저지방 우유, MCT 오일" at bounding box center [472, 329] width 384 height 43
drag, startPoint x: 598, startPoint y: 274, endPoint x: 605, endPoint y: 199, distance: 76.2
click at [605, 225] on tbody "신맛 라임, 레몬, 오렌지, 사과, 구연산, 아세트산 단맛 시리얼, 맥아당 (파우더) , 곡물당 (기성품) , 백설탕, 몰라시스 쓴맛 카페인 …" at bounding box center [443, 368] width 439 height 286
click at [605, 225] on td "라임, 레몬, 오렌지, 사과, 구연산, 아세트산" at bounding box center [472, 239] width 384 height 28
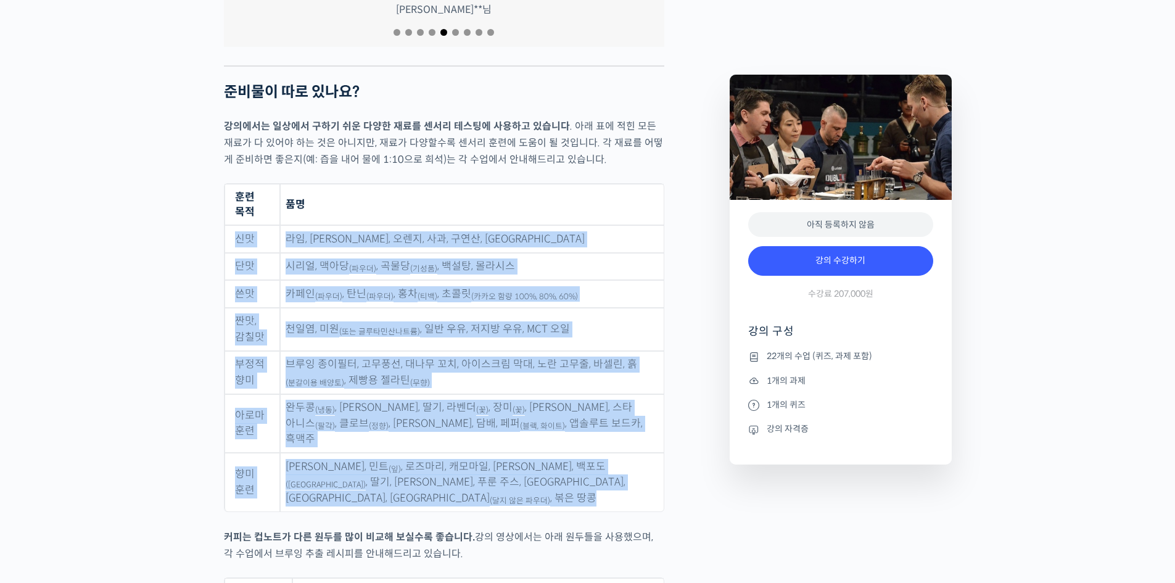
drag, startPoint x: 237, startPoint y: 199, endPoint x: 627, endPoint y: 435, distance: 454.9
click at [627, 435] on tbody "신맛 라임, 레몬, 오렌지, 사과, 구연산, 아세트산 단맛 시리얼, 맥아당 (파우더) , 곡물당 (기성품) , 백설탕, 몰라시스 쓴맛 카페인 …" at bounding box center [443, 368] width 439 height 286
click at [627, 453] on td "파슬리 파우더, 민트 (잎) , 로즈마리, 캐모마일, 바닐라 빈, 백포도 (건포도) , 딸기, 블루베리, 푸룬 주스, 망고 주스, 체리 주스,…" at bounding box center [472, 482] width 384 height 59
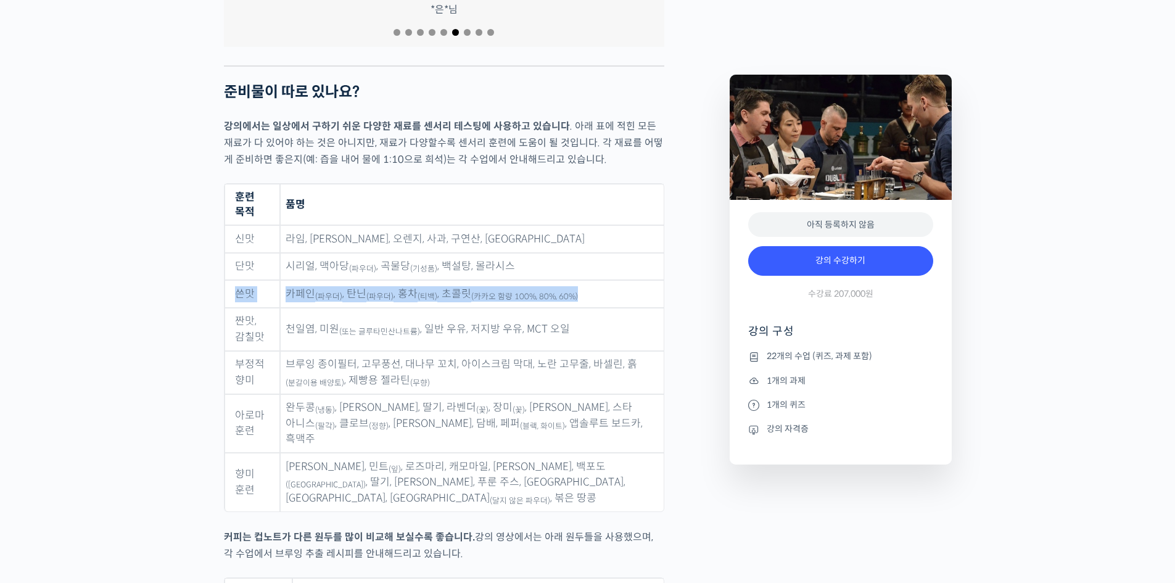
drag, startPoint x: 588, startPoint y: 216, endPoint x: 595, endPoint y: 263, distance: 48.0
click at [595, 263] on tbody "신맛 라임, 레몬, 오렌지, 사과, 구연산, 아세트산 단맛 시리얼, 맥아당 (파우더) , 곡물당 (기성품) , 백설탕, 몰라시스 쓴맛 카페인 …" at bounding box center [443, 368] width 439 height 286
click at [595, 308] on td "천일염, 미원 (또는 글루타민산나트륨) , 일반 우유, 저지방 우유, MCT 오일" at bounding box center [472, 329] width 384 height 43
drag, startPoint x: 290, startPoint y: 255, endPoint x: 316, endPoint y: 255, distance: 26.5
click at [316, 280] on td "카페인 (파우더) , 탄닌 (파우더) , 홍차 (티백) , 초콜릿 (카카오 함량 100%, 80%, 60%)" at bounding box center [472, 294] width 384 height 28
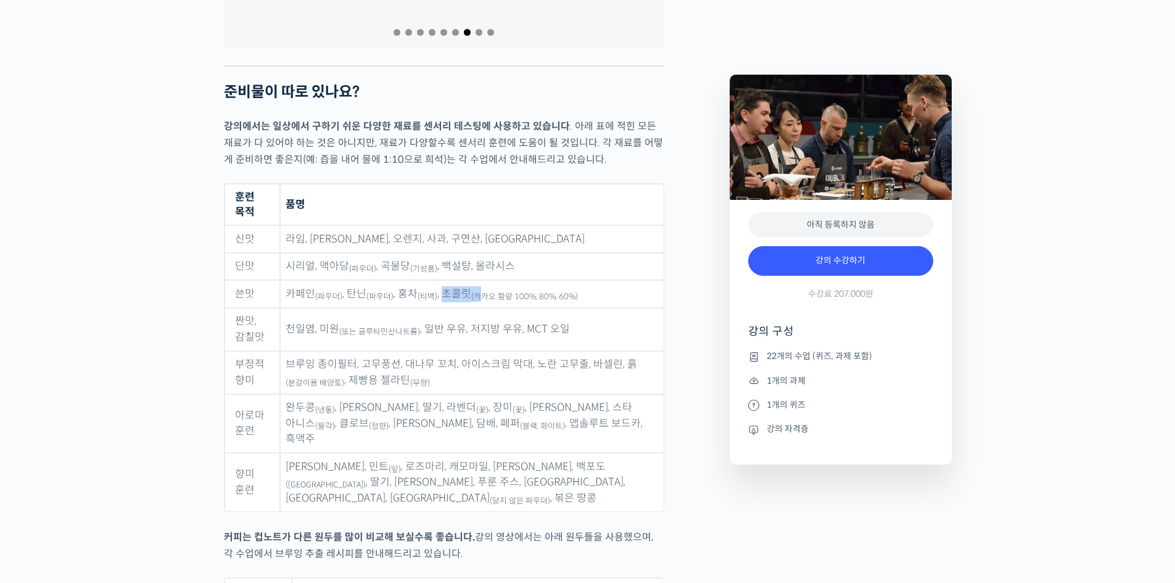
drag, startPoint x: 462, startPoint y: 255, endPoint x: 486, endPoint y: 255, distance: 24.1
click at [486, 280] on td "카페인 (파우더) , 탄닌 (파우더) , 홍차 (티백) , 초콜릿 (카카오 함량 100%, 80%, 60%)" at bounding box center [472, 294] width 384 height 28
click at [660, 280] on td "카페인 (파우더) , 탄닌 (파우더) , 홍차 (티백) , 초콜릿 (카카오 함량 100%, 80%, 60%)" at bounding box center [472, 294] width 384 height 28
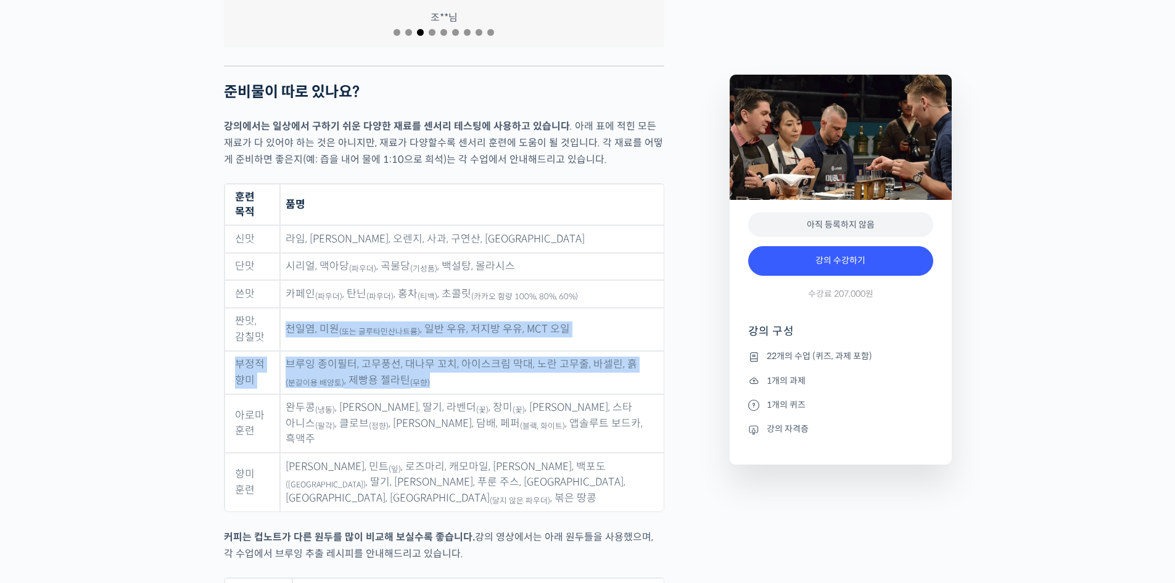
drag, startPoint x: 291, startPoint y: 290, endPoint x: 485, endPoint y: 340, distance: 200.0
click at [485, 340] on tbody "신맛 라임, 레몬, 오렌지, 사과, 구연산, 아세트산 단맛 시리얼, 맥아당 (파우더) , 곡물당 (기성품) , 백설탕, 몰라시스 쓴맛 카페인 …" at bounding box center [443, 368] width 439 height 286
click at [485, 351] on td "브루잉 종이필터, 고무풍선, 대나무 꼬치, 아이스크림 막대, 노란 고무줄, 바셀린, 흙 (분갈이용 배양토) , 제빵용 젤라틴 (무향)" at bounding box center [472, 372] width 384 height 43
drag, startPoint x: 478, startPoint y: 340, endPoint x: 226, endPoint y: 289, distance: 256.9
click at [226, 289] on tbody "신맛 라임, 레몬, 오렌지, 사과, 구연산, 아세트산 단맛 시리얼, 맥아당 (파우더) , 곡물당 (기성품) , 백설탕, 몰라시스 쓴맛 카페인 …" at bounding box center [443, 368] width 439 height 286
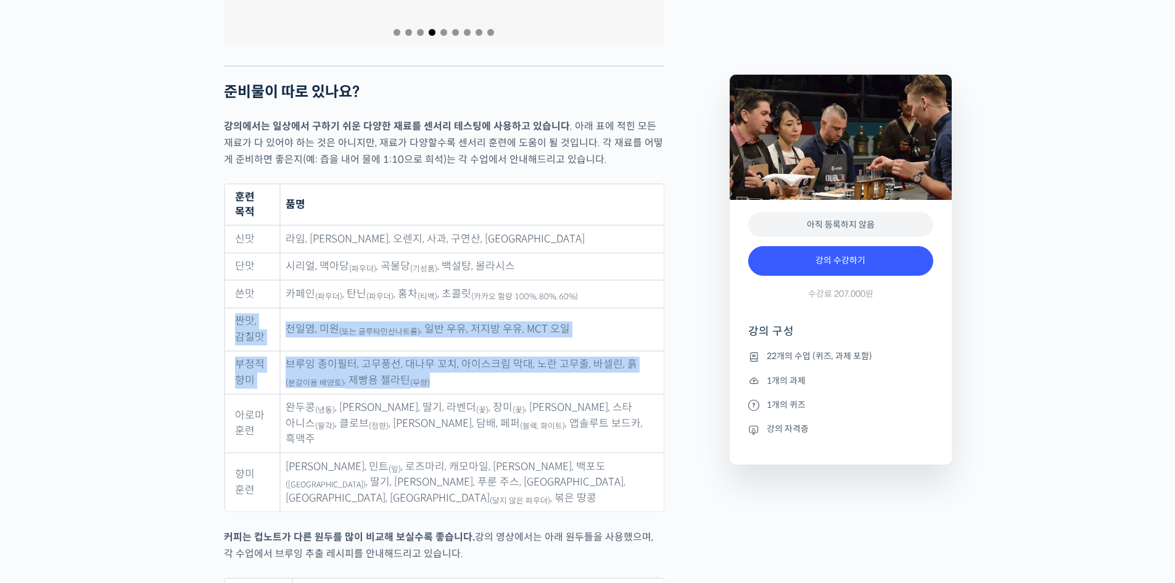
click at [226, 308] on td "짠맛, 감칠맛" at bounding box center [252, 329] width 56 height 43
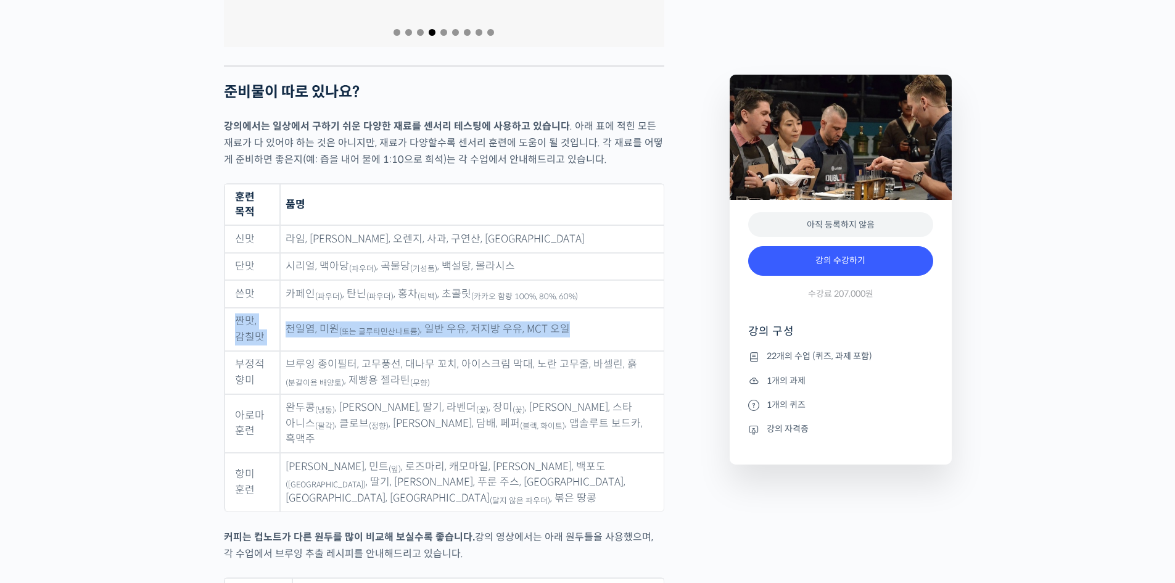
drag, startPoint x: 234, startPoint y: 282, endPoint x: 615, endPoint y: 294, distance: 381.3
click at [615, 308] on tr "짠맛, 감칠맛 천일염, 미원 (또는 글루타민산나트륨) , 일반 우유, 저지방 우유, MCT 오일" at bounding box center [443, 329] width 439 height 43
click at [615, 308] on td "천일염, 미원 (또는 글루타민산나트륨) , 일반 우유, 저지방 우유, MCT 오일" at bounding box center [472, 329] width 384 height 43
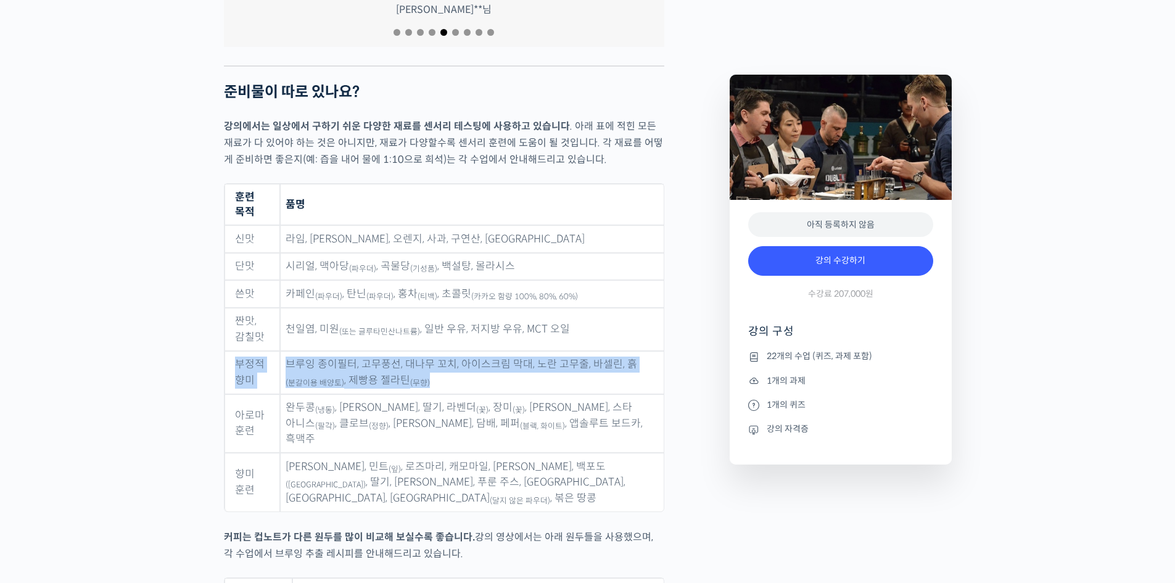
drag, startPoint x: 250, startPoint y: 326, endPoint x: 479, endPoint y: 337, distance: 228.5
click at [479, 351] on tr "부정적 향미 브루잉 종이필터, 고무풍선, 대나무 꼬치, 아이스크림 막대, 노란 고무줄, 바셀린, 흙 (분갈이용 배양토) , 제빵용 젤라틴 (무…" at bounding box center [443, 372] width 439 height 43
click at [479, 351] on td "브루잉 종이필터, 고무풍선, 대나무 꼬치, 아이스크림 막대, 노란 고무줄, 바셀린, 흙 (분갈이용 배양토) , 제빵용 젤라틴 (무향)" at bounding box center [472, 372] width 384 height 43
drag, startPoint x: 470, startPoint y: 340, endPoint x: 236, endPoint y: 329, distance: 234.0
click at [240, 351] on tr "부정적 향미 브루잉 종이필터, 고무풍선, 대나무 꼬치, 아이스크림 막대, 노란 고무줄, 바셀린, 흙 (분갈이용 배양토) , 제빵용 젤라틴 (무…" at bounding box center [443, 372] width 439 height 43
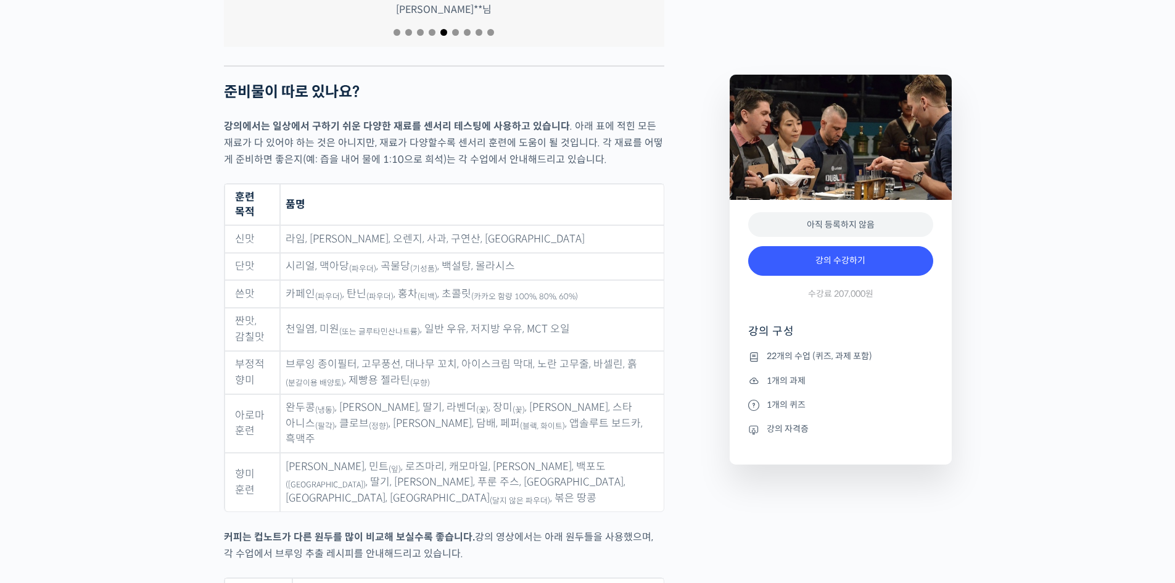
drag, startPoint x: 230, startPoint y: 327, endPoint x: 236, endPoint y: 325, distance: 6.4
click at [236, 351] on td "부정적 향미" at bounding box center [252, 372] width 56 height 43
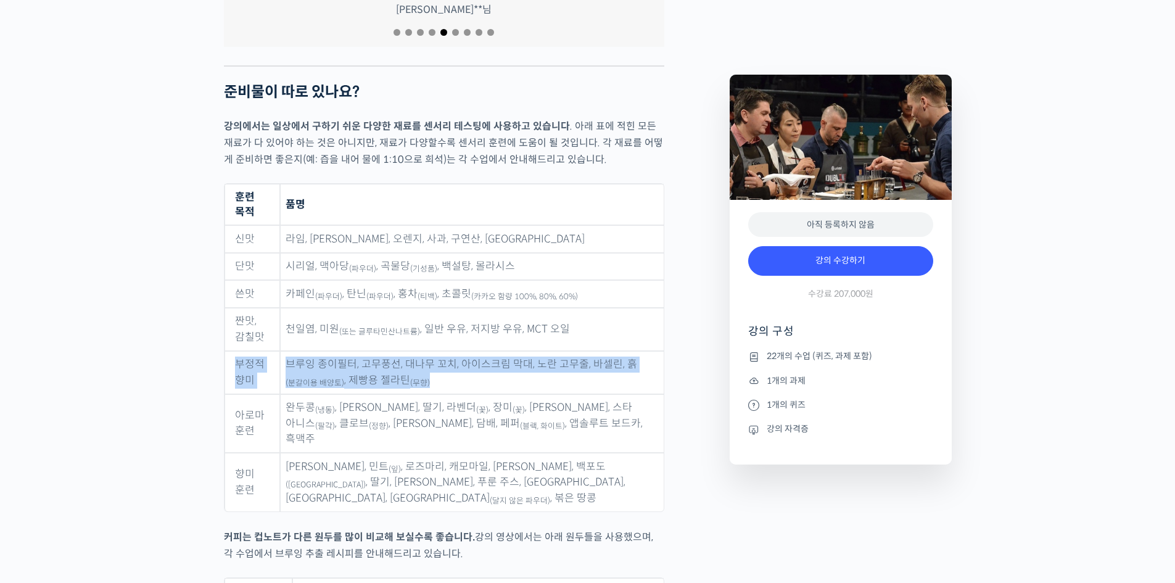
drag, startPoint x: 236, startPoint y: 323, endPoint x: 467, endPoint y: 340, distance: 231.3
click at [460, 351] on tr "부정적 향미 브루잉 종이필터, 고무풍선, 대나무 꼬치, 아이스크림 막대, 노란 고무줄, 바셀린, 흙 (분갈이용 배양토) , 제빵용 젤라틴 (무…" at bounding box center [443, 372] width 439 height 43
click at [468, 351] on td "브루잉 종이필터, 고무풍선, 대나무 꼬치, 아이스크림 막대, 노란 고무줄, 바셀린, 흙 (분갈이용 배양토) , 제빵용 젤라틴 (무향)" at bounding box center [472, 372] width 384 height 43
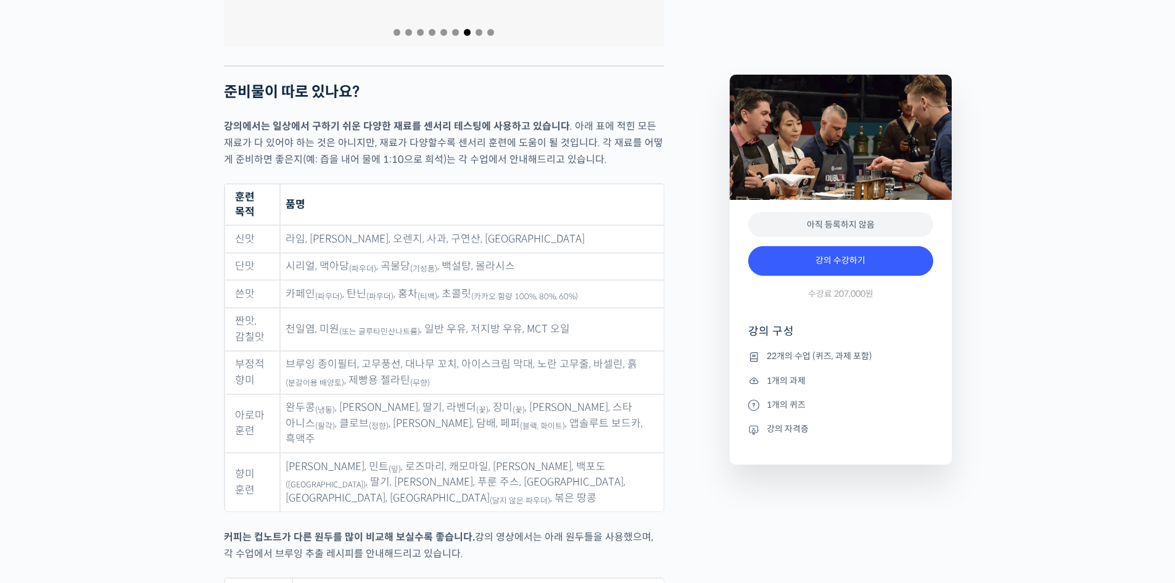
drag, startPoint x: 616, startPoint y: 328, endPoint x: 297, endPoint y: 331, distance: 318.9
click at [561, 351] on td "브루잉 종이필터, 고무풍선, 대나무 꼬치, 아이스크림 막대, 노란 고무줄, 바셀린, 흙 (분갈이용 배양토) , 제빵용 젤라틴 (무향)" at bounding box center [472, 372] width 384 height 43
drag, startPoint x: 297, startPoint y: 331, endPoint x: 304, endPoint y: 327, distance: 7.7
click at [304, 351] on td "브루잉 종이필터, 고무풍선, 대나무 꼬치, 아이스크림 막대, 노란 고무줄, 바셀린, 흙 (분갈이용 배양토) , 제빵용 젤라틴 (무향)" at bounding box center [472, 372] width 384 height 43
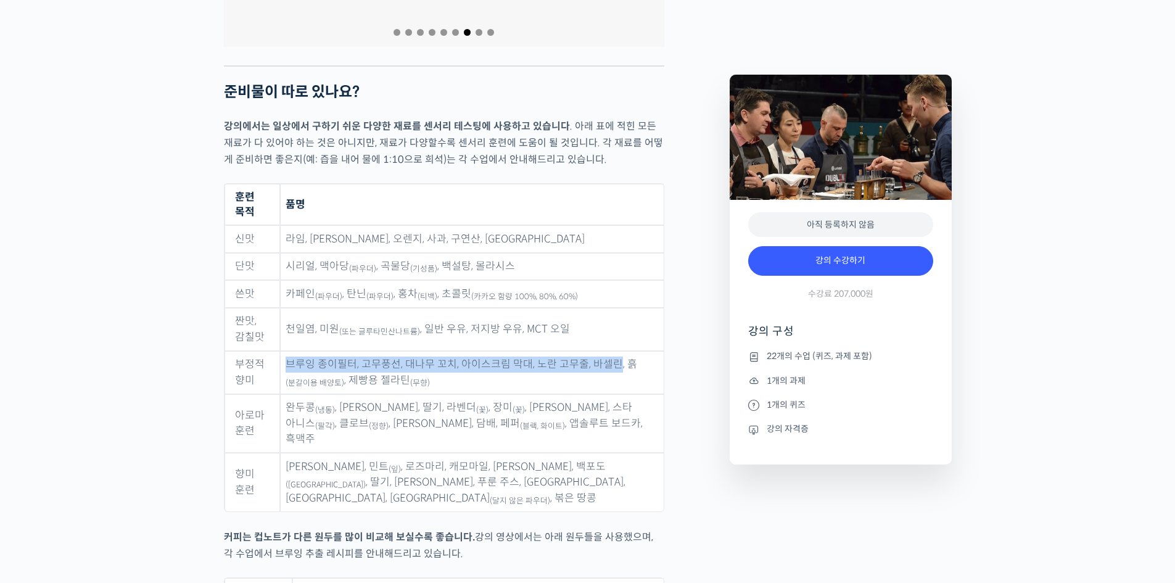
drag, startPoint x: 289, startPoint y: 324, endPoint x: 615, endPoint y: 325, distance: 326.9
click at [615, 351] on td "브루잉 종이필터, 고무풍선, 대나무 꼬치, 아이스크림 막대, 노란 고무줄, 바셀린, 흙 (분갈이용 배양토) , 제빵용 젤라틴 (무향)" at bounding box center [472, 372] width 384 height 43
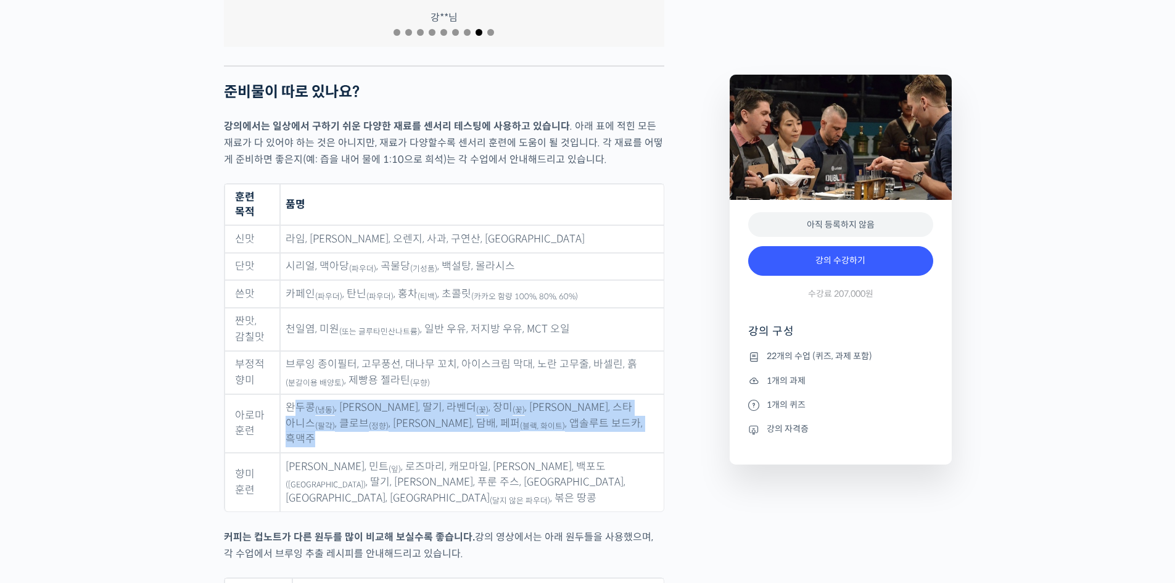
drag, startPoint x: 295, startPoint y: 369, endPoint x: 635, endPoint y: 390, distance: 341.1
click at [635, 394] on td "완두콩 (냉동) , 파마산 치즈, 딸기, 라벤더 (꽃) , 장미 (꽃) , 바닐라 빈, 스타 아니스 (팔각) , 클로브 (정향) , 시나몬 파…" at bounding box center [472, 423] width 384 height 59
click at [632, 394] on td "완두콩 (냉동) , 파마산 치즈, 딸기, 라벤더 (꽃) , 장미 (꽃) , 바닐라 빈, 스타 아니스 (팔각) , 클로브 (정향) , 시나몬 파…" at bounding box center [472, 423] width 384 height 59
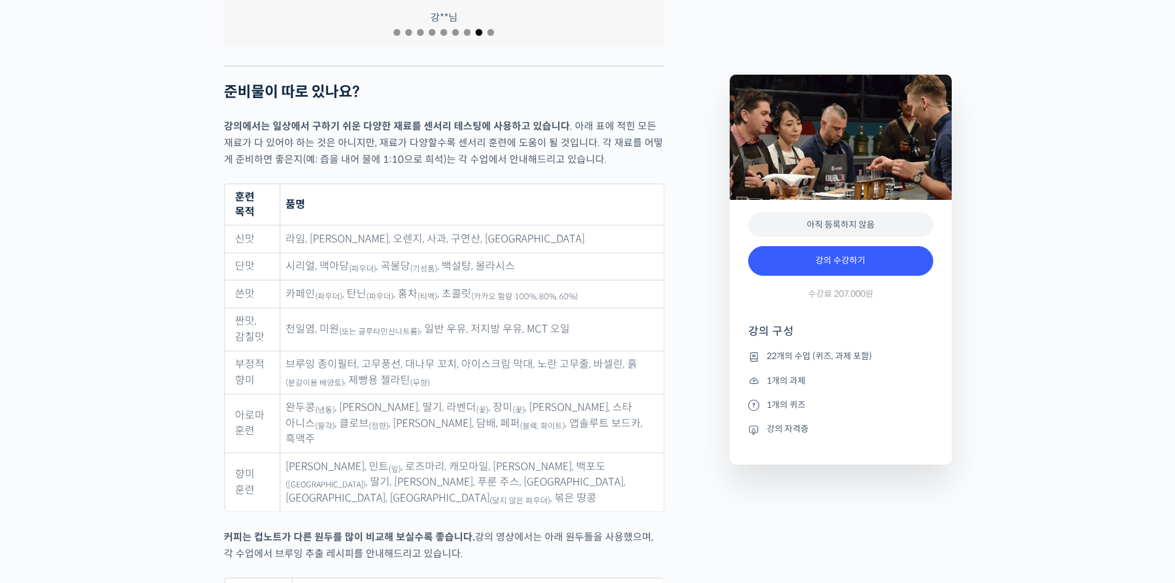
drag, startPoint x: 611, startPoint y: 389, endPoint x: 545, endPoint y: 387, distance: 65.4
click at [578, 394] on td "완두콩 (냉동) , 파마산 치즈, 딸기, 라벤더 (꽃) , 장미 (꽃) , 바닐라 빈, 스타 아니스 (팔각) , 클로브 (정향) , 시나몬 파…" at bounding box center [472, 423] width 384 height 59
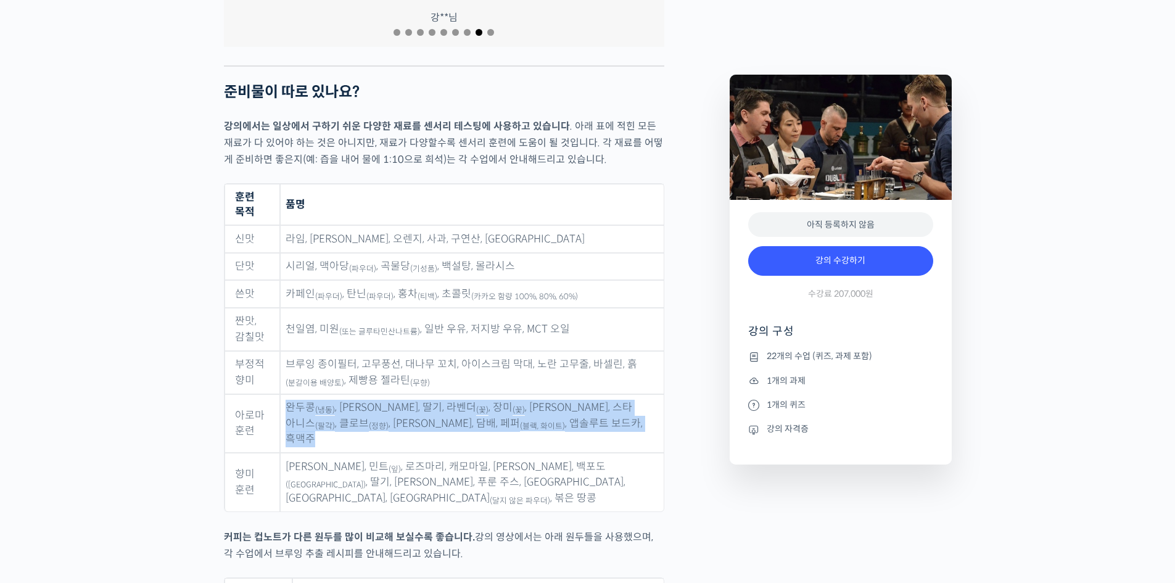
drag, startPoint x: 287, startPoint y: 368, endPoint x: 598, endPoint y: 378, distance: 311.0
click at [598, 394] on td "완두콩 (냉동) , 파마산 치즈, 딸기, 라벤더 (꽃) , 장미 (꽃) , 바닐라 빈, 스타 아니스 (팔각) , 클로브 (정향) , 시나몬 파…" at bounding box center [472, 423] width 384 height 59
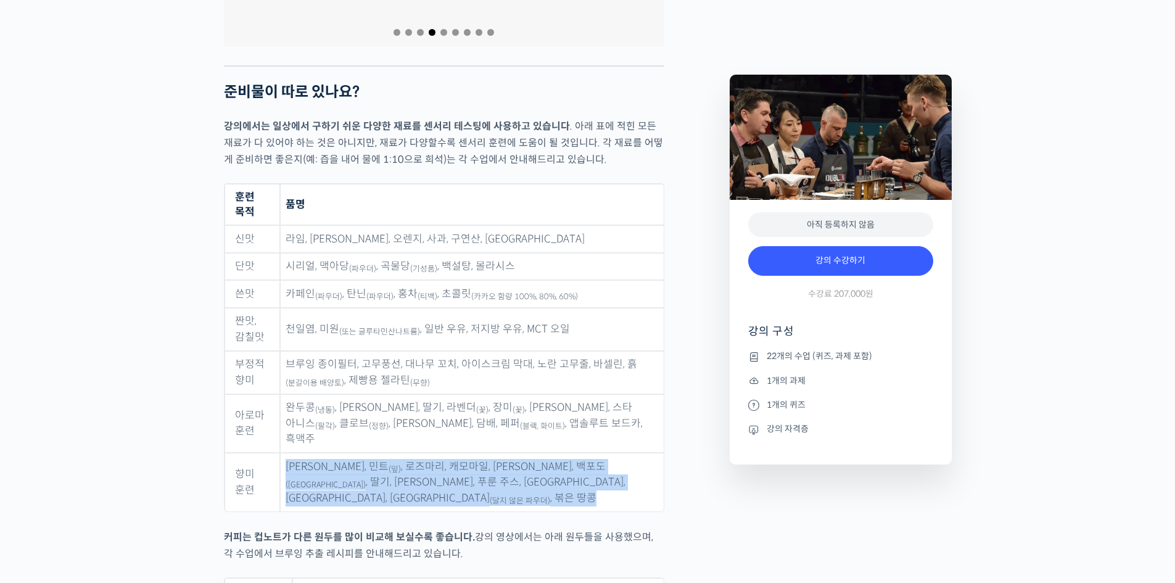
drag, startPoint x: 292, startPoint y: 413, endPoint x: 623, endPoint y: 432, distance: 331.7
click at [623, 453] on td "파슬리 파우더, 민트 (잎) , 로즈마리, 캐모마일, 바닐라 빈, 백포도 (건포도) , 딸기, 블루베리, 푸룬 주스, 망고 주스, 체리 주스,…" at bounding box center [472, 482] width 384 height 59
click at [366, 480] on sub "(건포도)" at bounding box center [326, 485] width 80 height 10
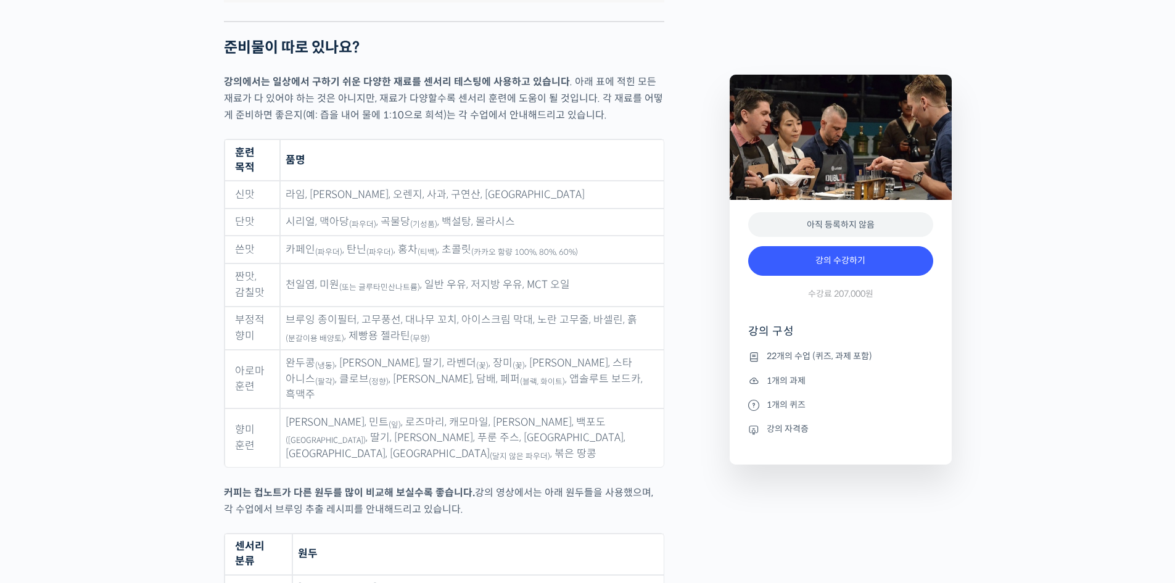
scroll to position [5592, 0]
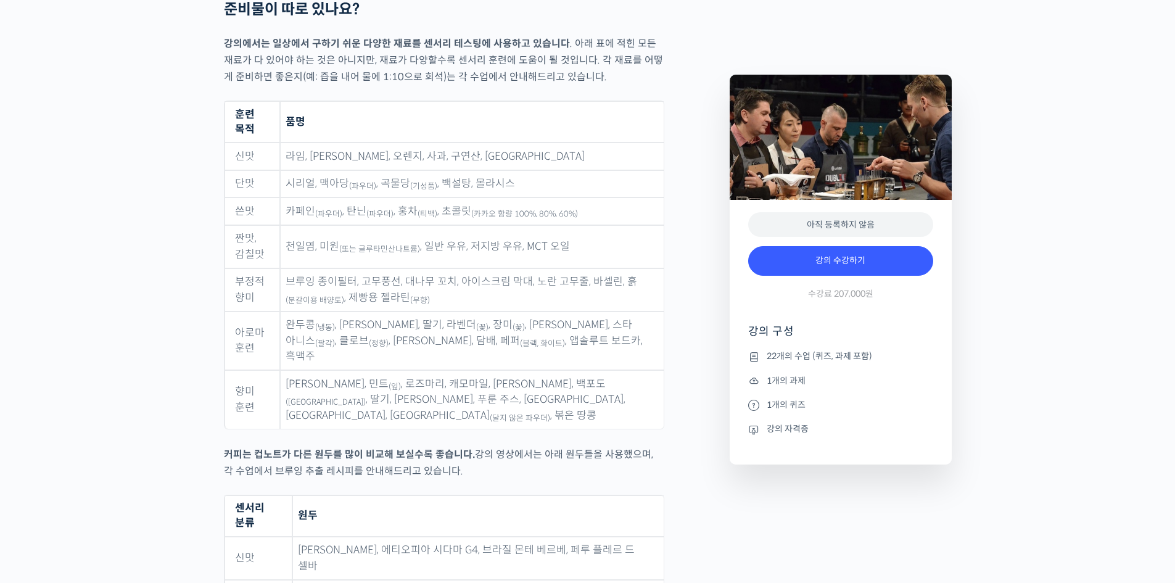
click at [645, 446] on p "커피는 컵노트가 다른 원두를 많이 비교해 보실수록 좋습니다. 강의 영상에서는 아래 원두들을 사용했으며, 각 수업에서 브루잉 추출 레시피를 안내…" at bounding box center [444, 462] width 440 height 33
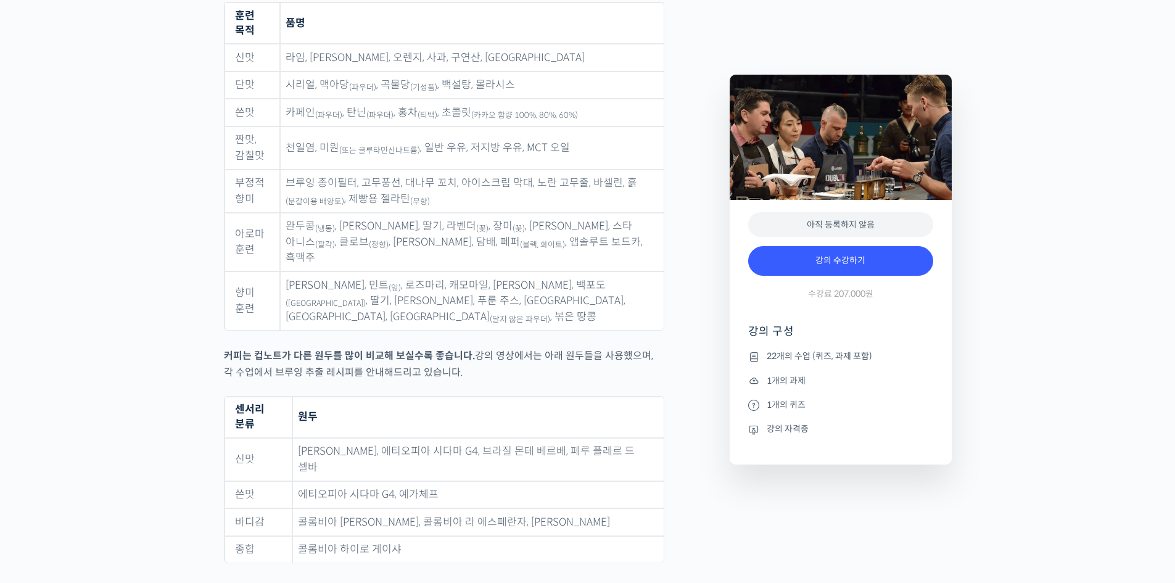
scroll to position [5756, 0]
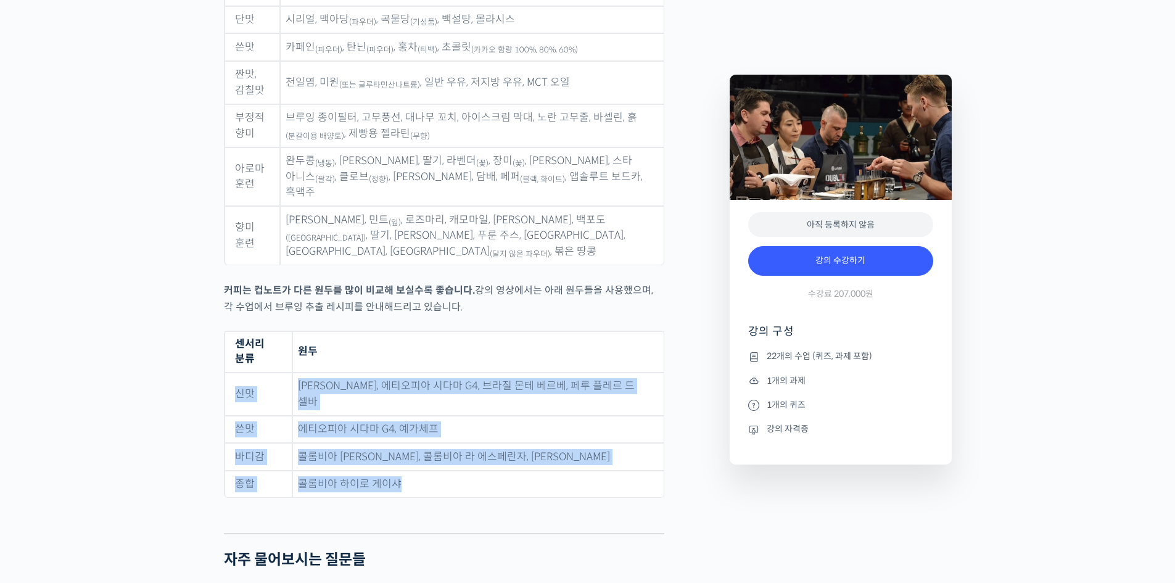
drag, startPoint x: 234, startPoint y: 319, endPoint x: 618, endPoint y: 379, distance: 388.1
click at [596, 406] on tbody "신맛 코스타리카 리초 게이샤, 에티오피아 시다마 G4, 브라질 몬테 베르베, 페루 플레르 드 셀바 쓴맛 에티오피아 시다마 G4, 예가체프 바디…" at bounding box center [443, 434] width 439 height 125
click at [618, 443] on td "콜롬비아 엘 보스케, 콜롬비아 라 에스페란자, 코스타리카 리초 게이샤" at bounding box center [477, 457] width 371 height 28
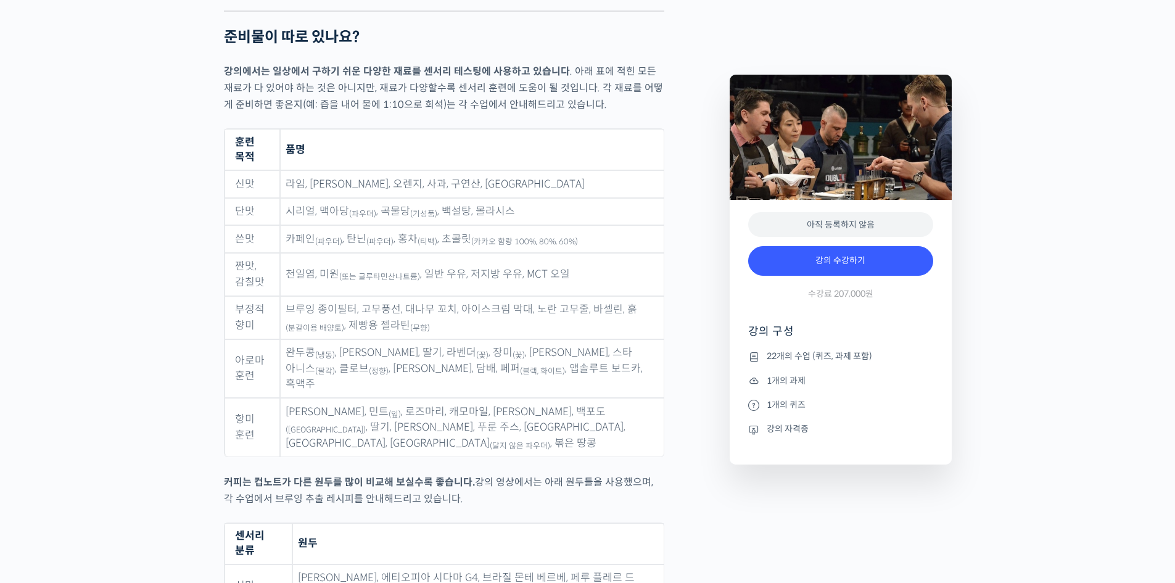
scroll to position [5592, 0]
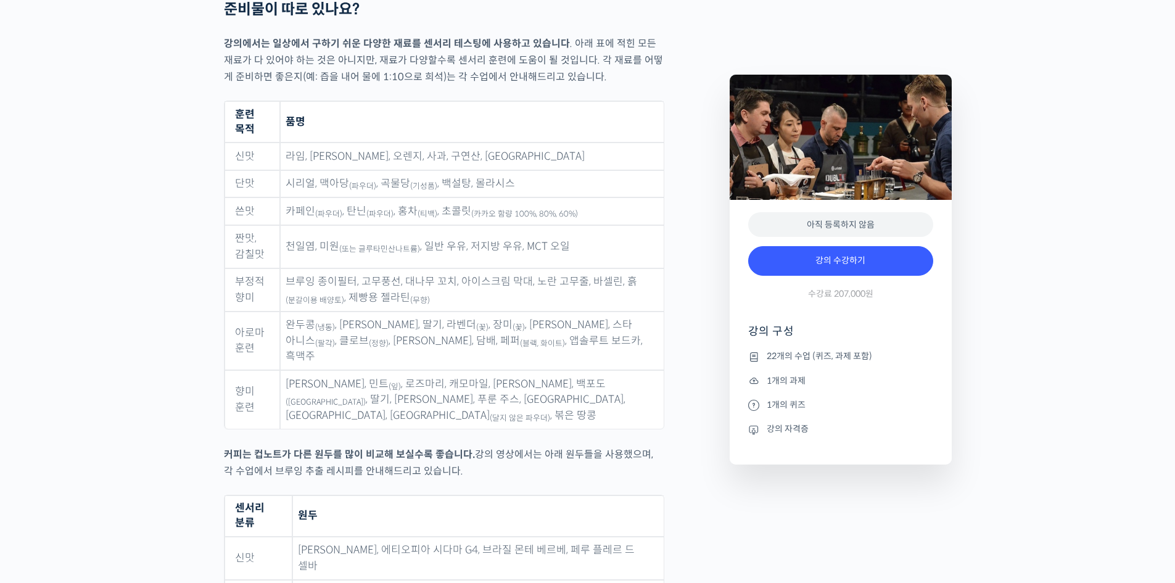
click at [408, 270] on td "브루잉 종이필터, 고무풍선, 대나무 꼬치, 아이스크림 막대, 노란 고무줄, 바셀린, 흙 (분갈이용 배양토) , 제빵용 젤라틴 (무향)" at bounding box center [472, 289] width 384 height 43
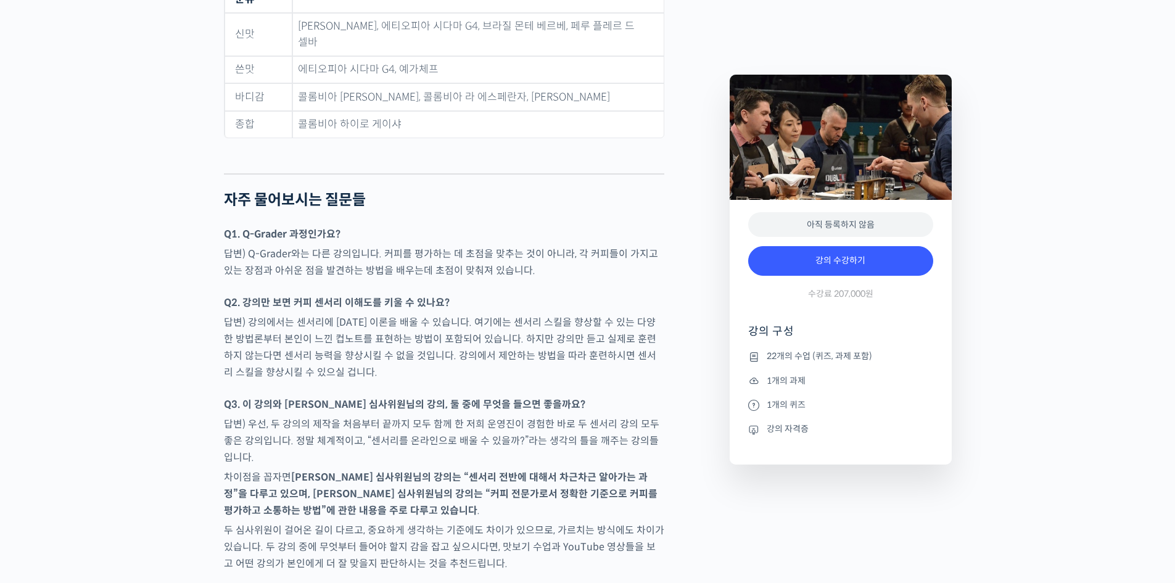
scroll to position [6167, 0]
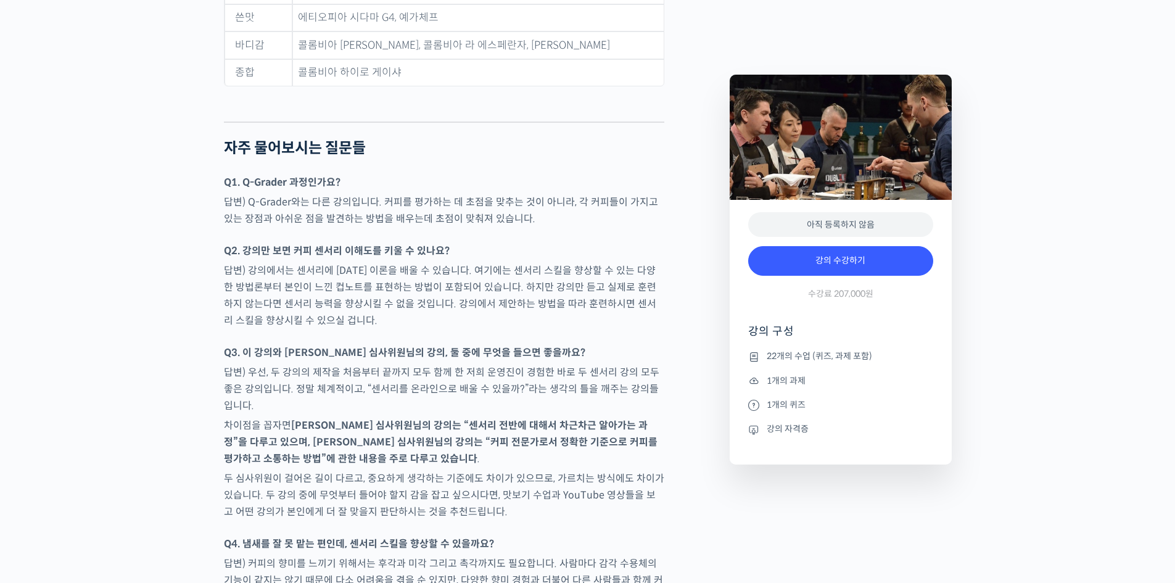
click at [644, 417] on p "차이점을 꼽자면 윤선희 심사위원님의 강의는 “센서리 전반에 대해서 차근차근 알아가는 과정”을 다루고 있으며, 송인영 심사위원님의 강의는 “커피…" at bounding box center [444, 442] width 440 height 50
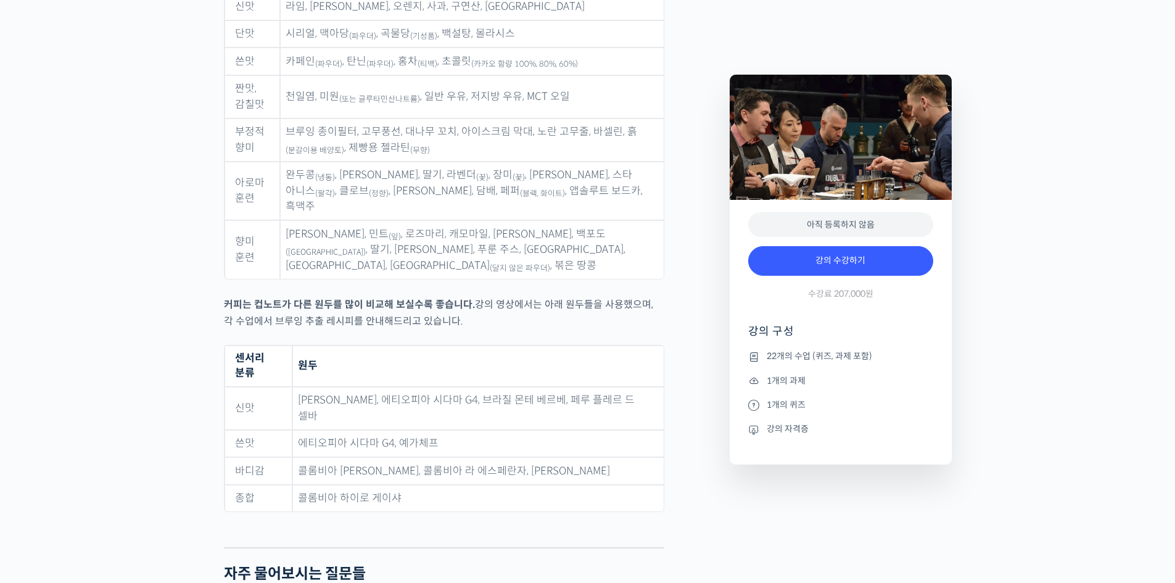
scroll to position [5674, 0]
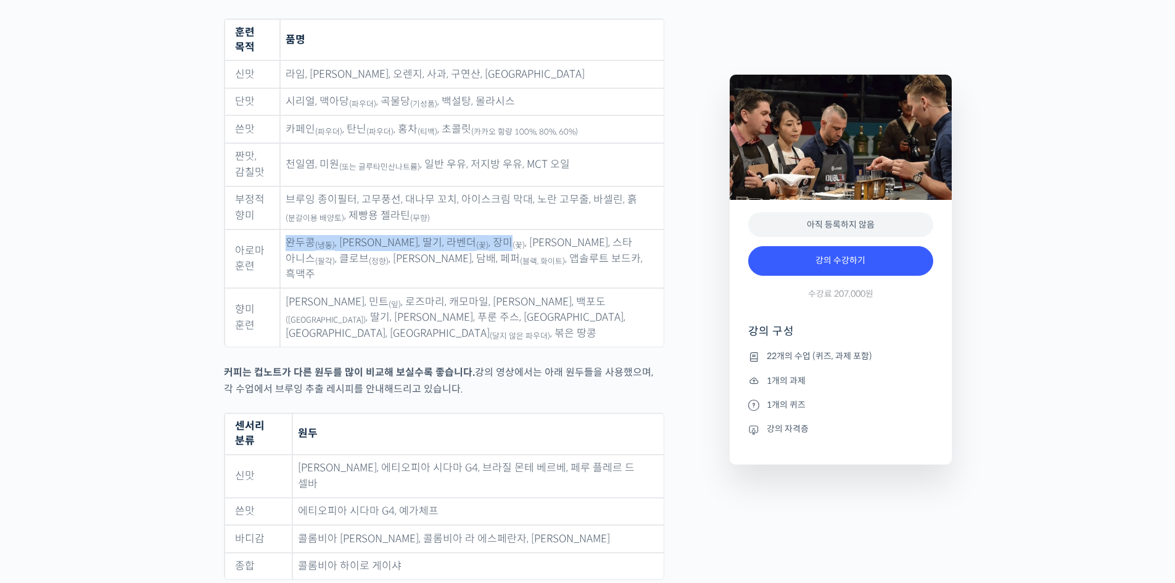
drag, startPoint x: 291, startPoint y: 203, endPoint x: 505, endPoint y: 203, distance: 214.0
click at [493, 229] on td "완두콩 (냉동) , 파마산 치즈, 딸기, 라벤더 (꽃) , 장미 (꽃) , 바닐라 빈, 스타 아니스 (팔각) , 클로브 (정향) , 시나몬 파…" at bounding box center [472, 258] width 384 height 59
drag, startPoint x: 652, startPoint y: 203, endPoint x: 459, endPoint y: 202, distance: 193.7
click at [464, 229] on td "완두콩 (냉동) , 파마산 치즈, 딸기, 라벤더 (꽃) , 장미 (꽃) , 바닐라 빈, 스타 아니스 (팔각) , 클로브 (정향) , 시나몬 파…" at bounding box center [472, 258] width 384 height 59
drag, startPoint x: 348, startPoint y: 207, endPoint x: 562, endPoint y: 212, distance: 213.4
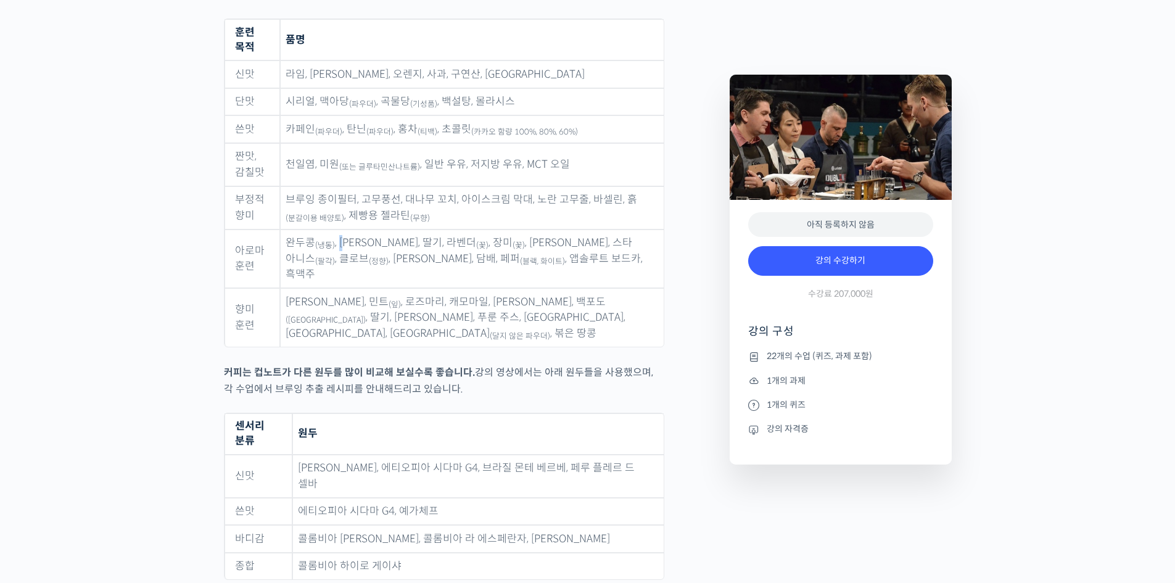
click at [404, 229] on td "완두콩 (냉동) , 파마산 치즈, 딸기, 라벤더 (꽃) , 장미 (꽃) , 바닐라 빈, 스타 아니스 (팔각) , 클로브 (정향) , 시나몬 파…" at bounding box center [472, 258] width 384 height 59
click at [651, 229] on td "완두콩 (냉동) , 파마산 치즈, 딸기, 라벤더 (꽃) , 장미 (꽃) , 바닐라 빈, 스타 아니스 (팔각) , 클로브 (정향) , 시나몬 파…" at bounding box center [472, 258] width 384 height 59
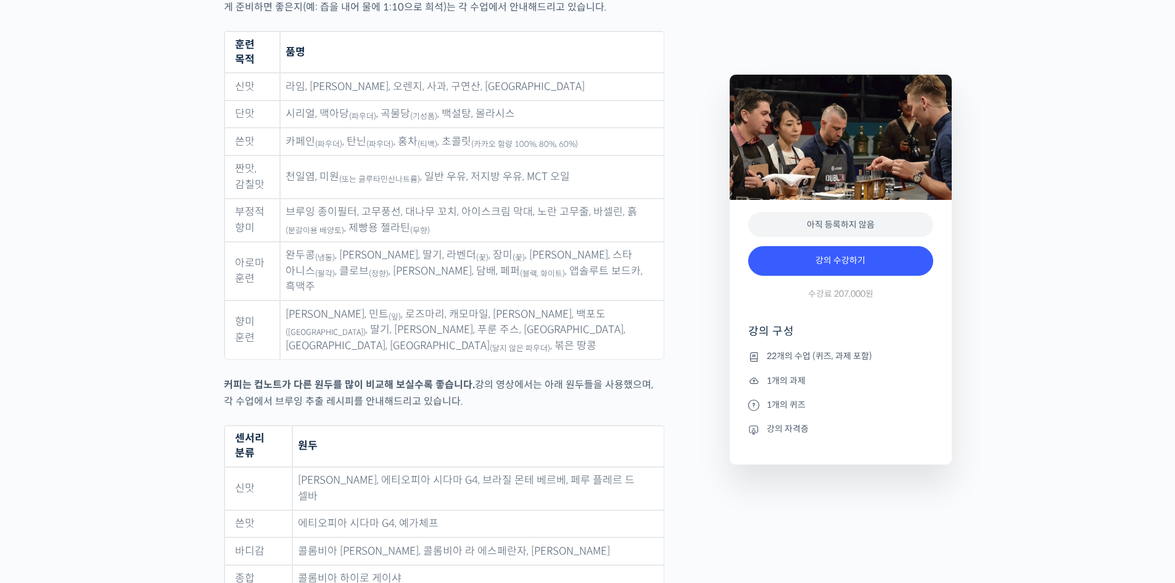
scroll to position [5592, 0]
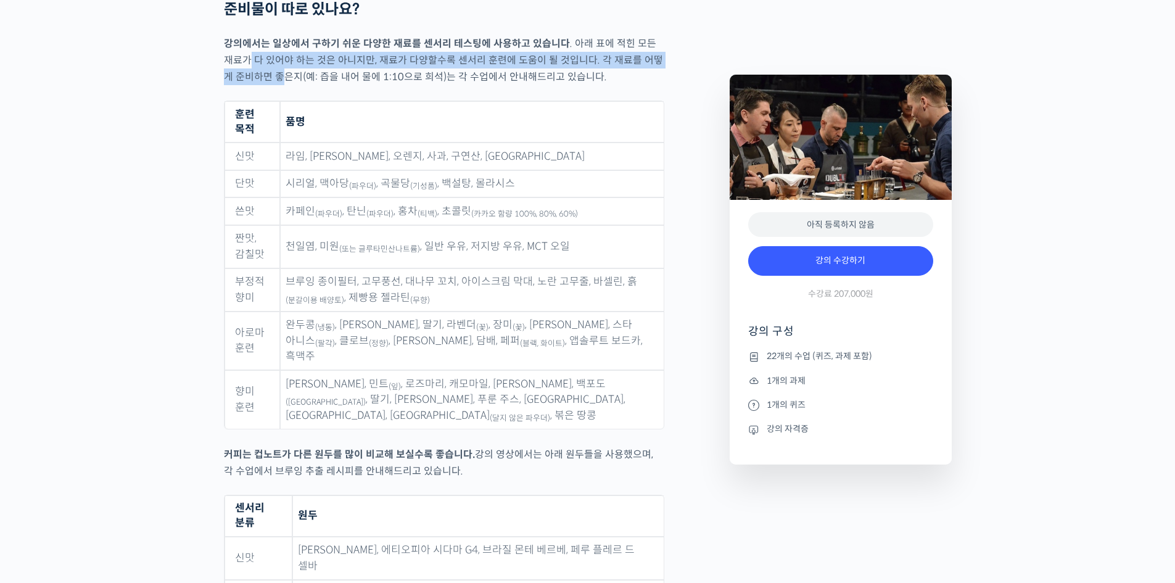
drag, startPoint x: 242, startPoint y: 43, endPoint x: 397, endPoint y: 50, distance: 155.6
click at [313, 50] on p "강의에서는 일상에서 구하기 쉬운 다양한 재료를 센서리 테스팅에 사용하고 있습니다 . 아래 표에 적힌 모든 재료가 다 있어야 하는 것은 아니지만…" at bounding box center [444, 60] width 440 height 50
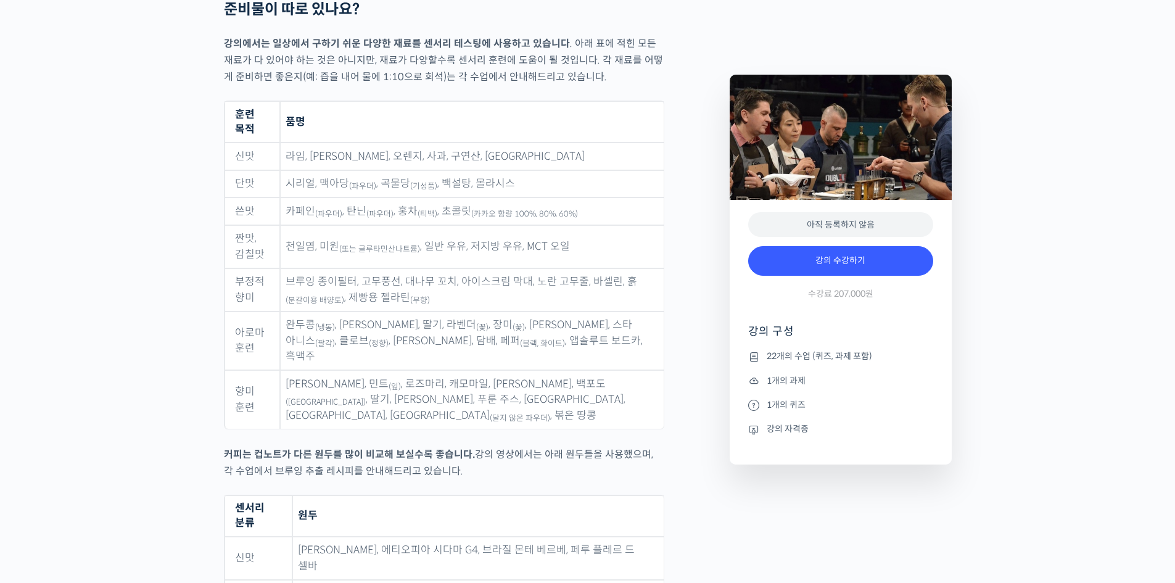
click at [611, 101] on th "품명" at bounding box center [472, 121] width 384 height 41
click at [386, 142] on td "라임, 레몬, 오렌지, 사과, 구연산, 아세트산" at bounding box center [472, 156] width 384 height 28
click at [521, 142] on td "라임, 레몬, 오렌지, 사과, 구연산, 아세트산" at bounding box center [472, 156] width 384 height 28
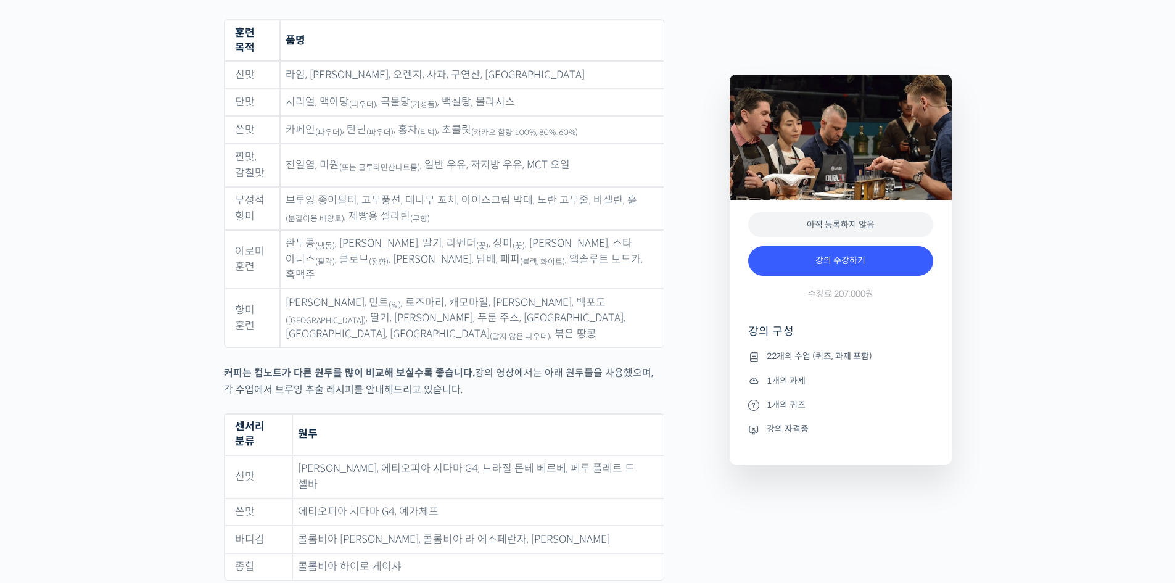
scroll to position [5674, 0]
drag, startPoint x: 471, startPoint y: 65, endPoint x: 382, endPoint y: 66, distance: 88.8
click at [457, 88] on td "시리얼, 맥아당 (파우더) , 곡물당 (기성품) , 백설탕, 몰라시스" at bounding box center [472, 102] width 384 height 28
drag, startPoint x: 325, startPoint y: 64, endPoint x: 384, endPoint y: 64, distance: 58.6
click at [364, 88] on td "시리얼, 맥아당 (파우더) , 곡물당 (기성품) , 백설탕, 몰라시스" at bounding box center [472, 102] width 384 height 28
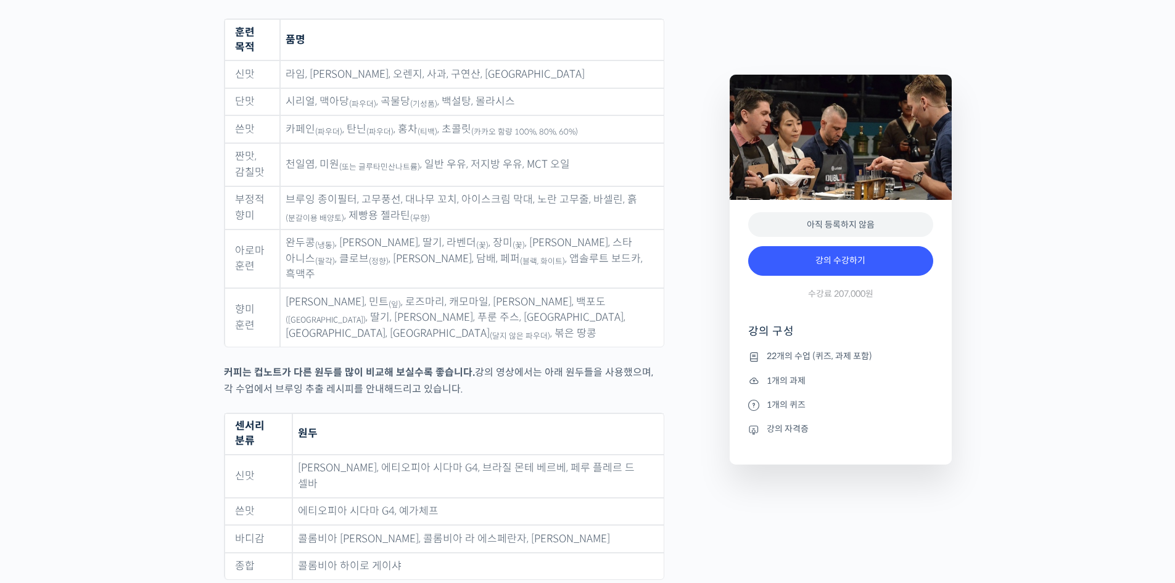
click at [526, 88] on td "시리얼, 맥아당 (파우더) , 곡물당 (기성품) , 백설탕, 몰라시스" at bounding box center [472, 102] width 384 height 28
drag, startPoint x: 292, startPoint y: 90, endPoint x: 467, endPoint y: 89, distance: 175.2
click at [467, 115] on td "카페인 (파우더) , 탄닌 (파우더) , 홍차 (티백) , 초콜릿 (카카오 함량 100%, 80%, 60%)" at bounding box center [472, 129] width 384 height 28
click at [426, 127] on sub "(티백)" at bounding box center [428, 132] width 20 height 10
drag, startPoint x: 467, startPoint y: 91, endPoint x: 287, endPoint y: 95, distance: 179.5
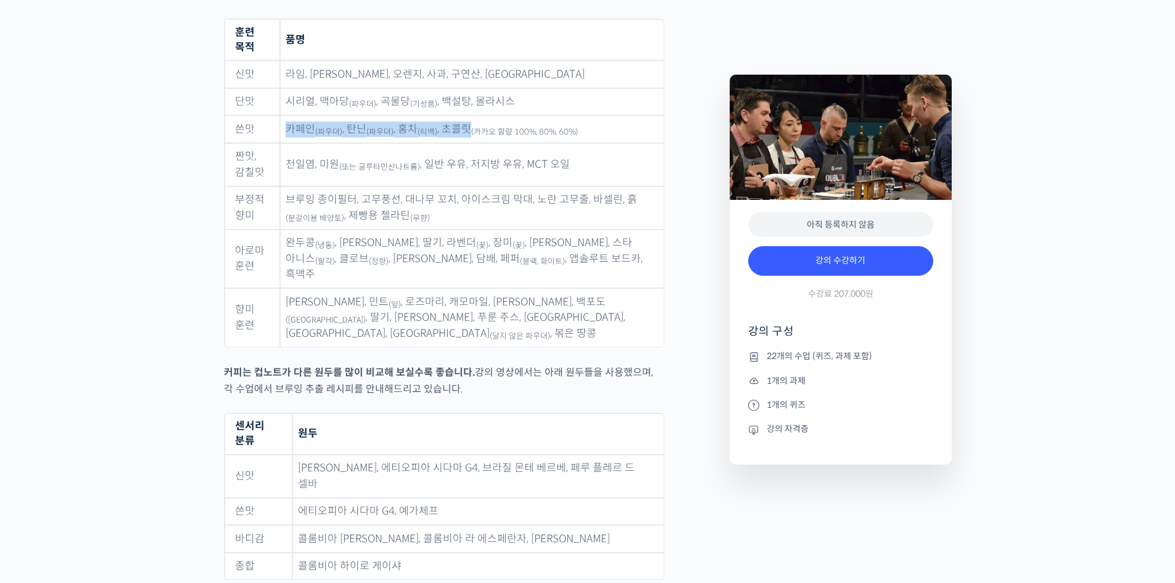
click at [287, 115] on td "카페인 (파우더) , 탄닌 (파우더) , 홍차 (티백) , 초콜릿 (카카오 함량 100%, 80%, 60%)" at bounding box center [472, 129] width 384 height 28
click at [407, 143] on td "천일염, 미원 (또는 글루타민산나트륨) , 일반 우유, 저지방 우유, MCT 오일" at bounding box center [472, 164] width 384 height 43
